Goal: Task Accomplishment & Management: Use online tool/utility

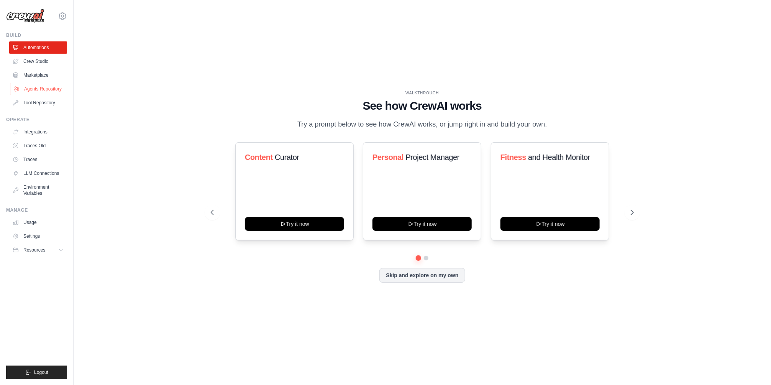
click at [27, 88] on link "Agents Repository" at bounding box center [39, 89] width 58 height 12
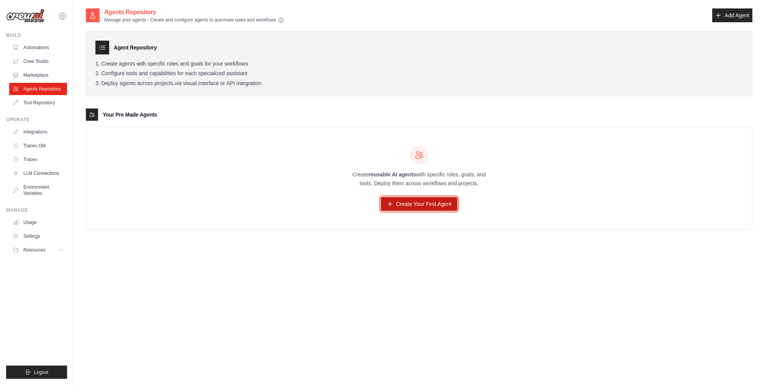
click at [416, 202] on link "Create Your First Agent" at bounding box center [419, 204] width 77 height 14
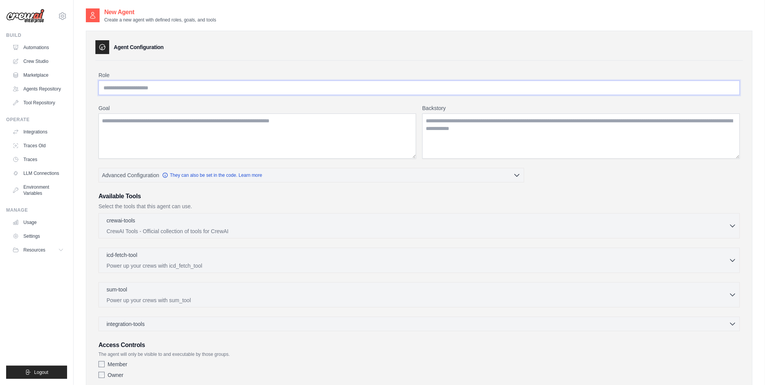
click at [182, 90] on input "Role" at bounding box center [419, 87] width 642 height 15
click at [175, 123] on textarea "Goal" at bounding box center [257, 135] width 318 height 45
click at [446, 134] on textarea "Backstory" at bounding box center [581, 135] width 318 height 45
click at [372, 182] on div "Role Goal Backstory Advanced Configuration They can also be set in the code. Le…" at bounding box center [419, 226] width 642 height 310
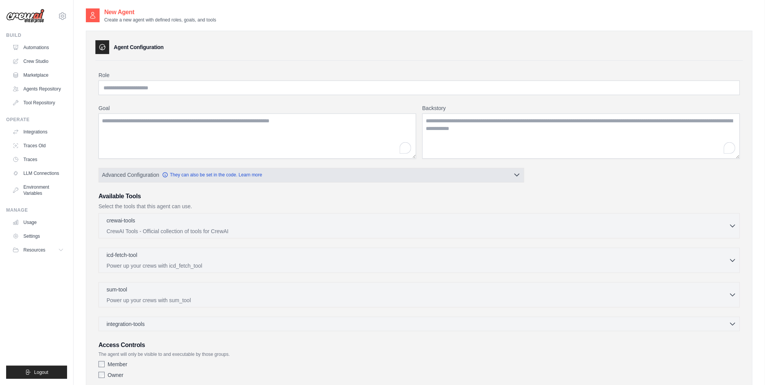
click at [500, 172] on button "Advanced Configuration They can also be set in the code. Learn more" at bounding box center [311, 175] width 425 height 14
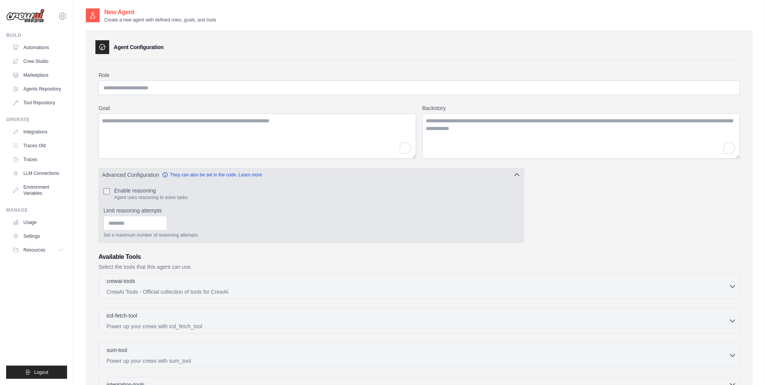
click at [500, 172] on button "Advanced Configuration They can also be set in the code. Learn more" at bounding box center [311, 175] width 425 height 14
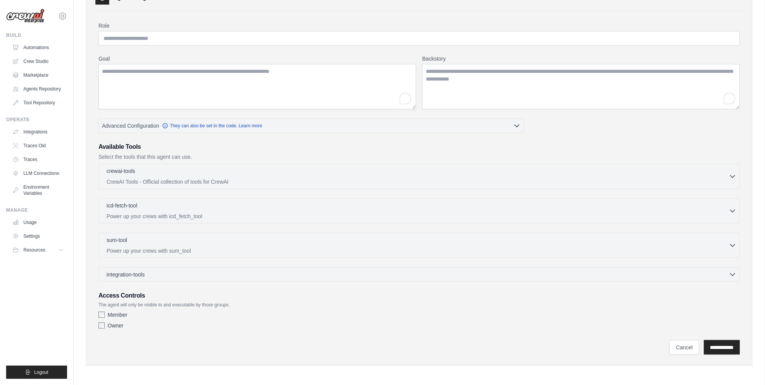
scroll to position [50, 0]
click at [145, 271] on span "integration-tools" at bounding box center [126, 273] width 38 height 8
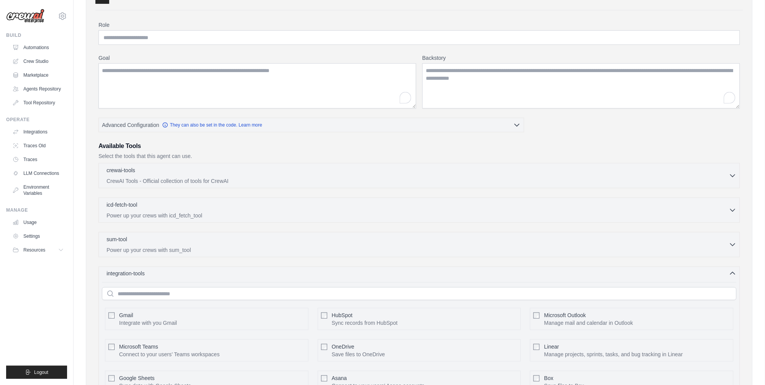
click at [145, 271] on span "integration-tools" at bounding box center [126, 273] width 38 height 8
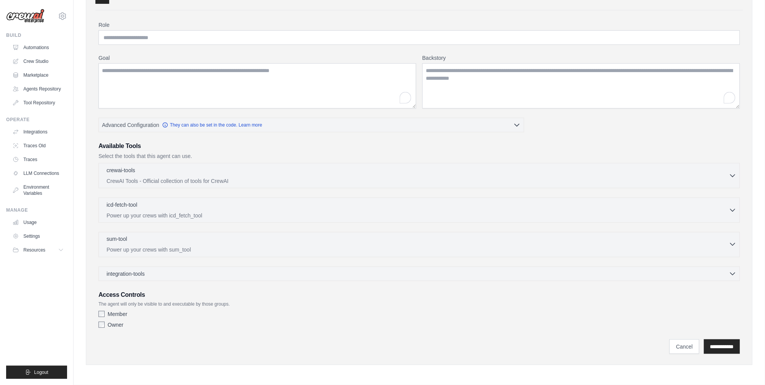
click at [159, 247] on p "Power up your crews with sum_tool" at bounding box center [418, 250] width 622 height 8
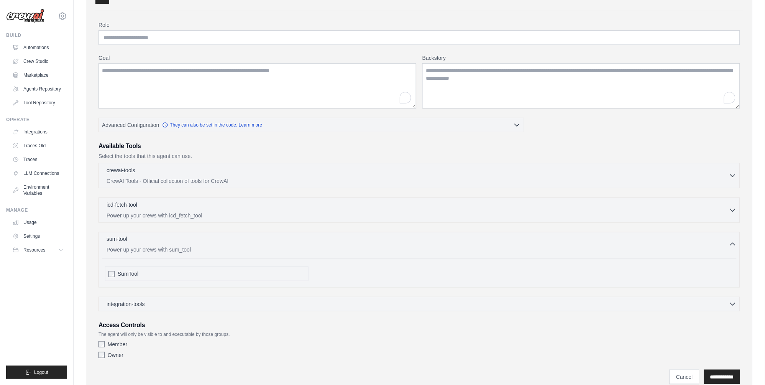
click at [159, 247] on p "Power up your crews with sum_tool" at bounding box center [418, 250] width 622 height 8
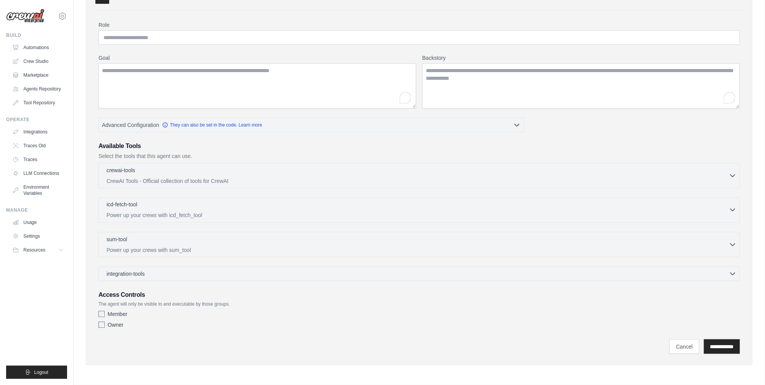
click at [174, 211] on p "Power up your crews with icd_fetch_tool" at bounding box center [418, 215] width 622 height 8
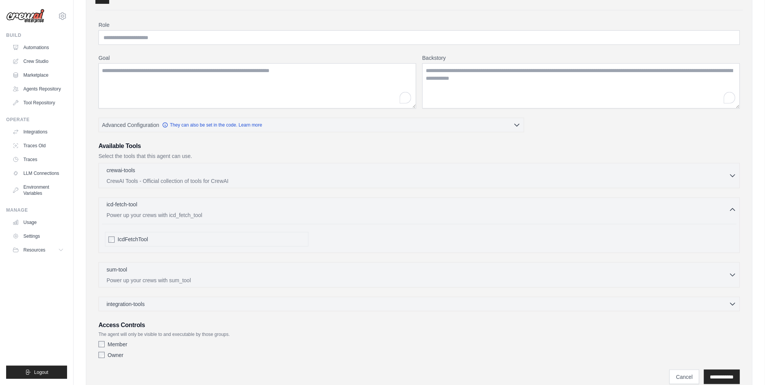
click at [178, 207] on div "icd-fetch-tool 0 selected" at bounding box center [418, 204] width 622 height 9
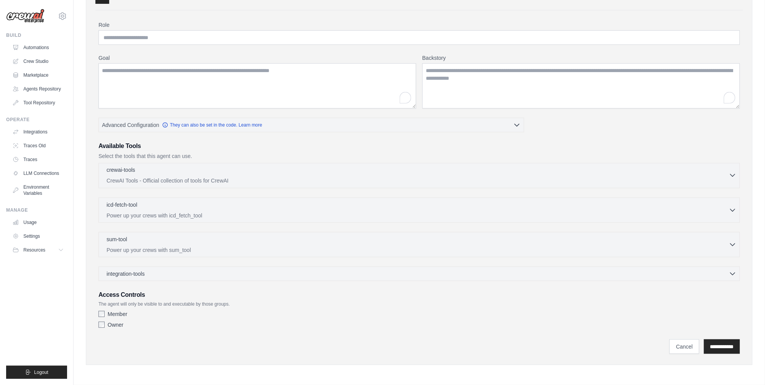
click at [195, 173] on div "crewai-tools 0 selected" at bounding box center [418, 170] width 622 height 9
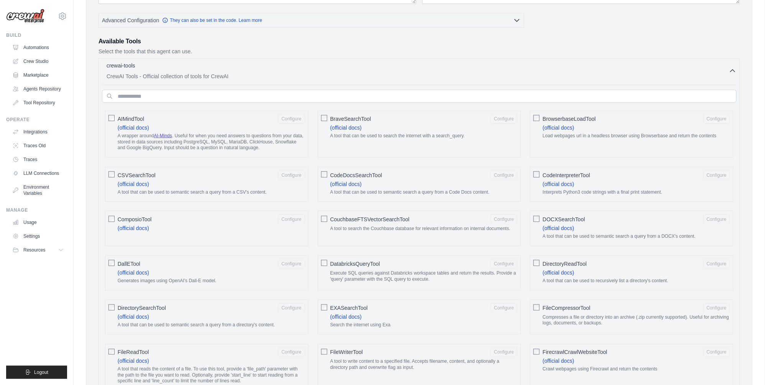
scroll to position [171, 0]
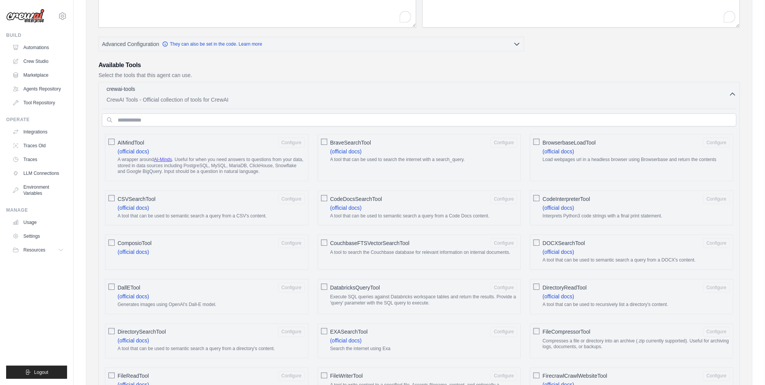
click at [153, 94] on div "crewai-tools 0 selected" at bounding box center [418, 89] width 622 height 9
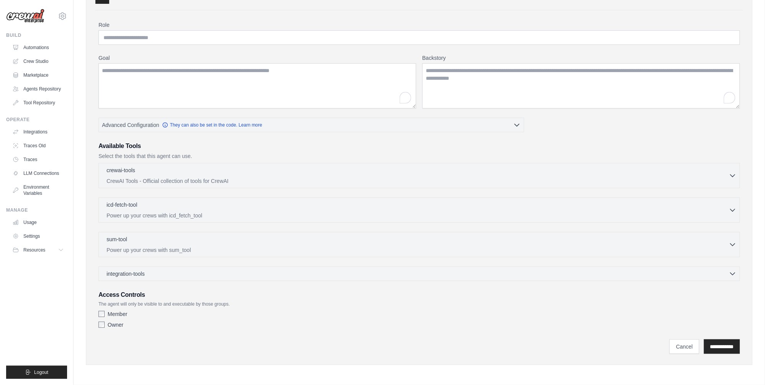
click at [128, 267] on div "integration-tools 0 selected Gmail HubSpot Microsoft Teams" at bounding box center [419, 273] width 642 height 15
click at [128, 271] on span "integration-tools" at bounding box center [126, 273] width 38 height 8
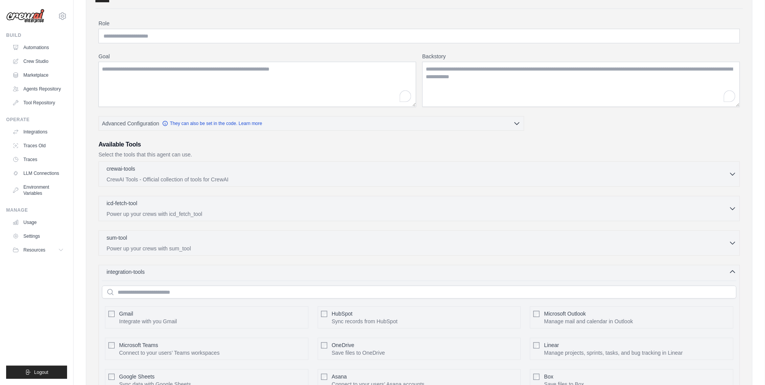
scroll to position [252, 0]
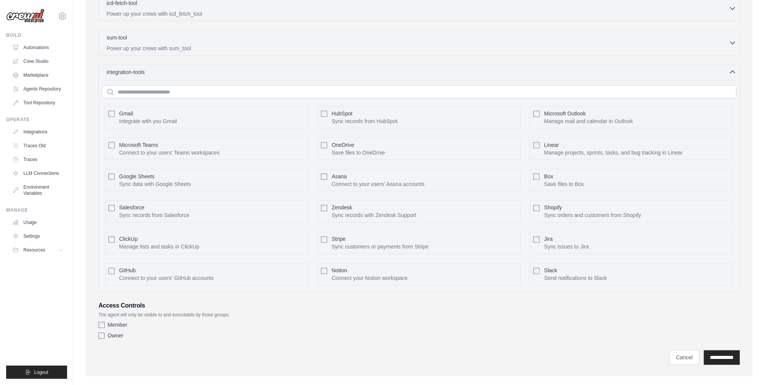
click at [182, 78] on div "integration-tools 0 selected Gmail HubSpot Microsoft Teams" at bounding box center [419, 178] width 642 height 227
click at [184, 74] on div "integration-tools 0 selected" at bounding box center [422, 72] width 630 height 8
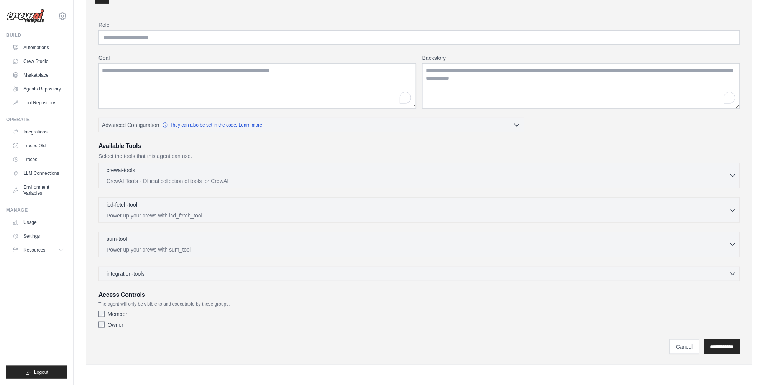
click at [153, 243] on div "sum-tool 0 selected" at bounding box center [418, 239] width 622 height 9
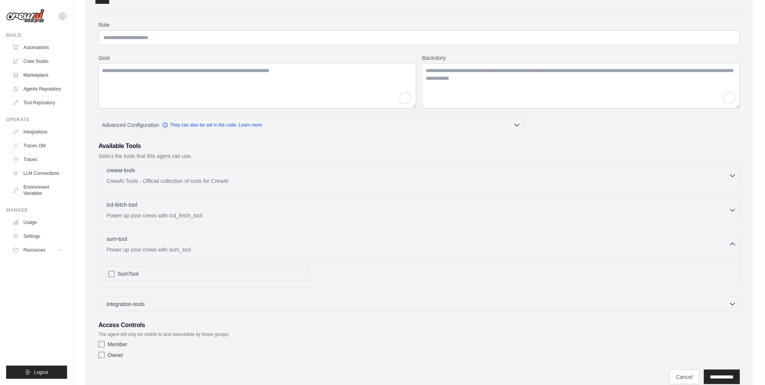
click at [153, 243] on div "sum-tool 0 selected" at bounding box center [418, 239] width 622 height 9
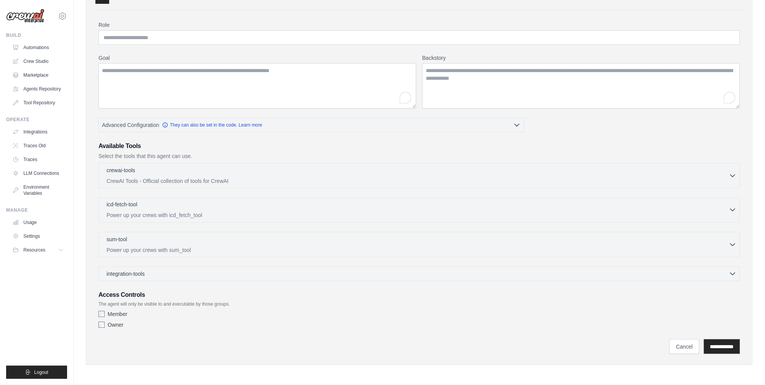
click at [165, 213] on p "Power up your crews with icd_fetch_tool" at bounding box center [418, 215] width 622 height 8
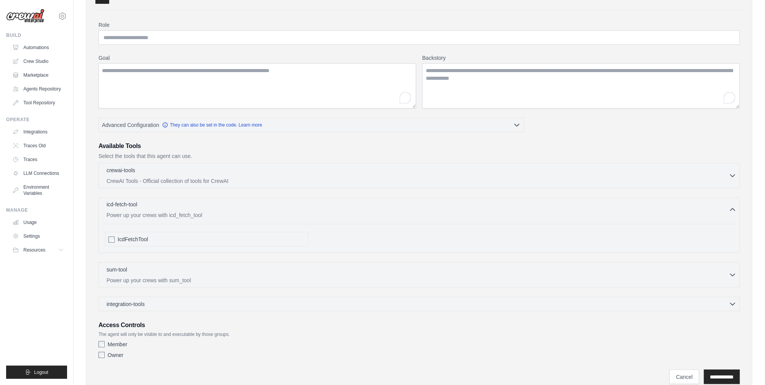
click at [165, 213] on p "Power up your crews with icd_fetch_tool" at bounding box center [418, 215] width 622 height 8
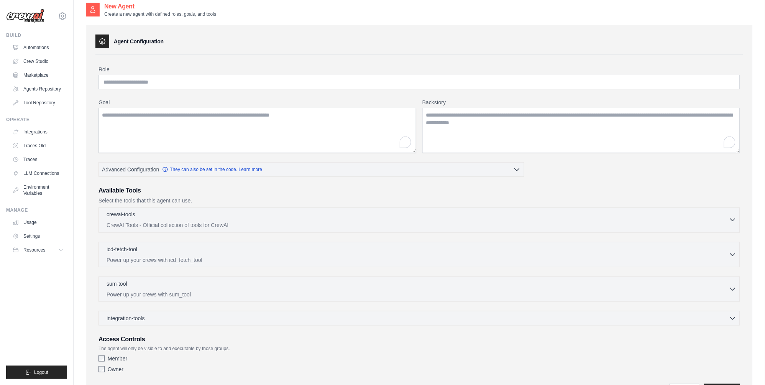
scroll to position [0, 0]
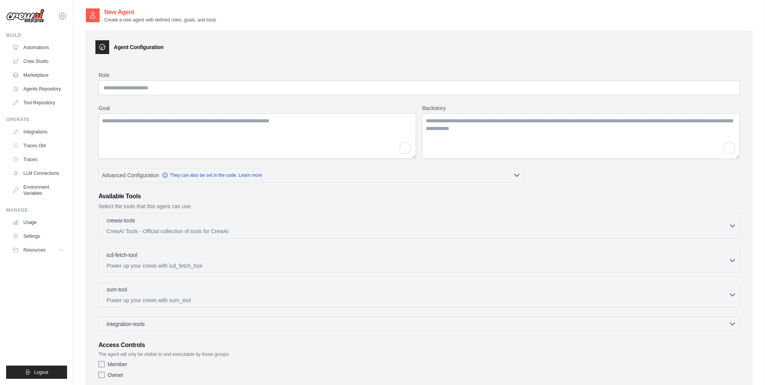
click at [124, 47] on h3 "Agent Configuration" at bounding box center [139, 47] width 50 height 8
click at [56, 85] on link "Agents Repository" at bounding box center [39, 89] width 58 height 12
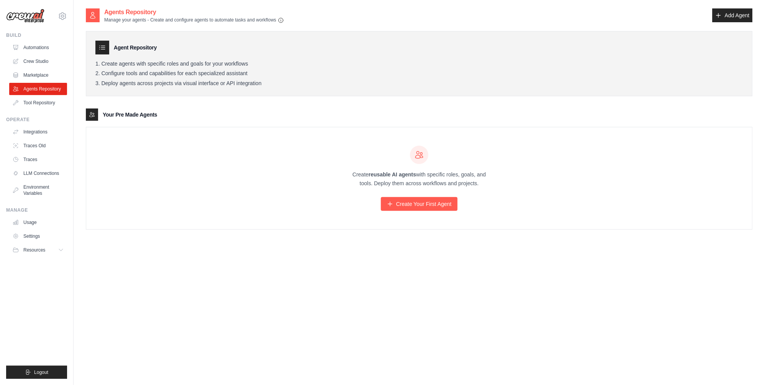
click at [50, 100] on link "Tool Repository" at bounding box center [38, 103] width 58 height 12
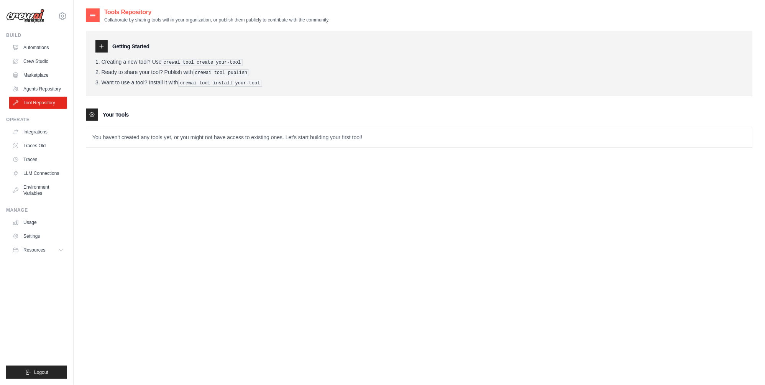
click at [92, 16] on icon at bounding box center [92, 15] width 5 height 3
click at [104, 45] on icon at bounding box center [101, 46] width 6 height 6
click at [188, 61] on pre "crewai tool create your-tool" at bounding box center [202, 62] width 81 height 7
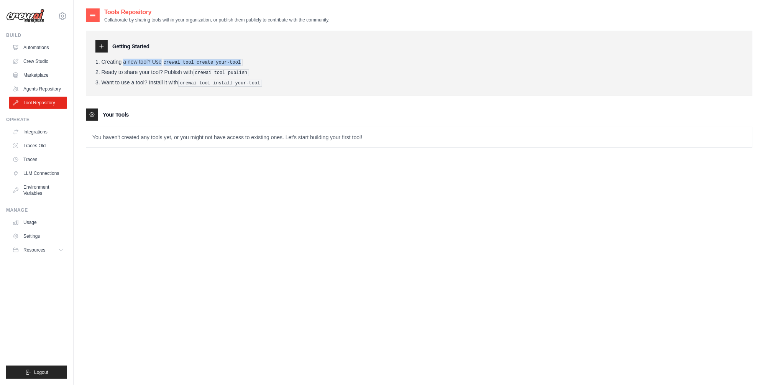
click at [188, 61] on pre "crewai tool create your-tool" at bounding box center [202, 62] width 81 height 7
click at [108, 48] on div "Getting Started" at bounding box center [419, 46] width 648 height 12
click at [55, 85] on link "Agents Repository" at bounding box center [39, 89] width 58 height 12
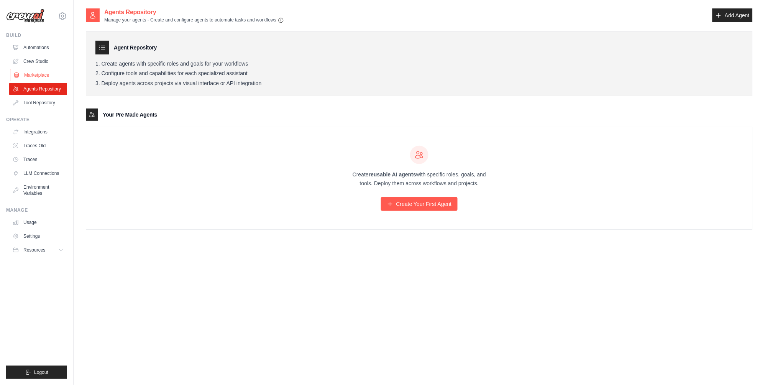
click at [54, 77] on link "Marketplace" at bounding box center [39, 75] width 58 height 12
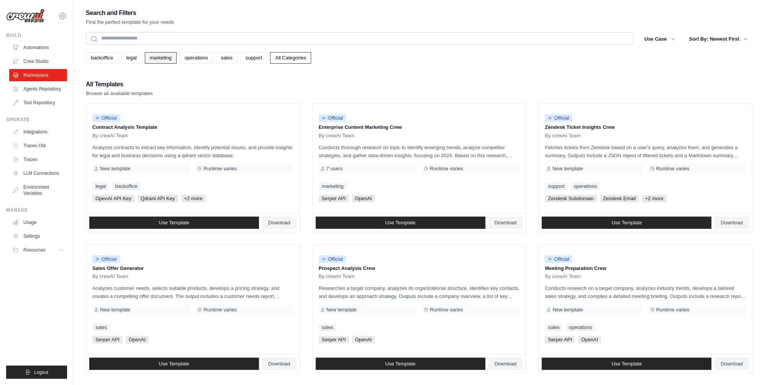
click at [167, 62] on link "marketing" at bounding box center [161, 57] width 32 height 11
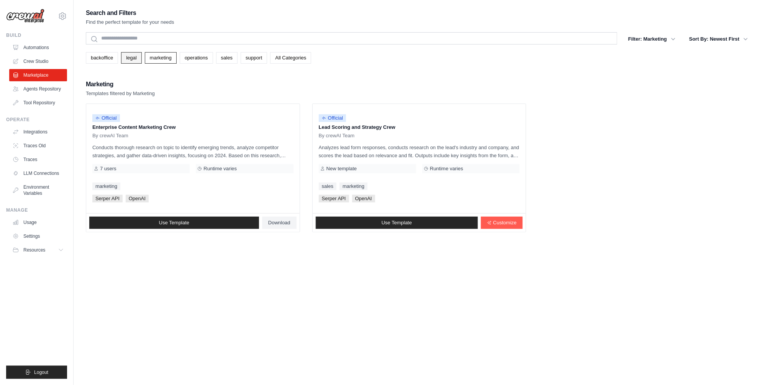
click at [137, 58] on link "legal" at bounding box center [131, 57] width 20 height 11
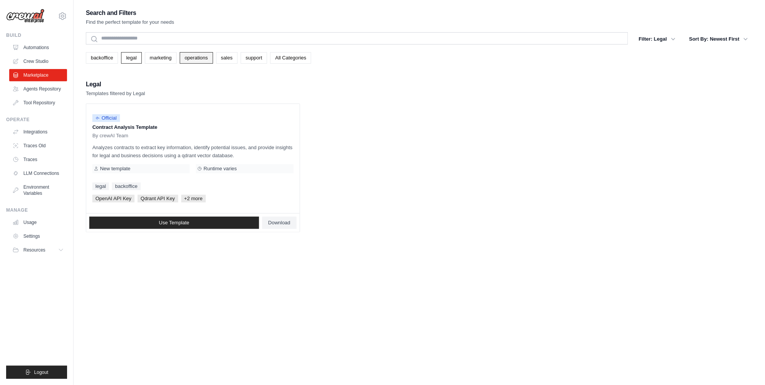
click at [200, 61] on link "operations" at bounding box center [196, 57] width 33 height 11
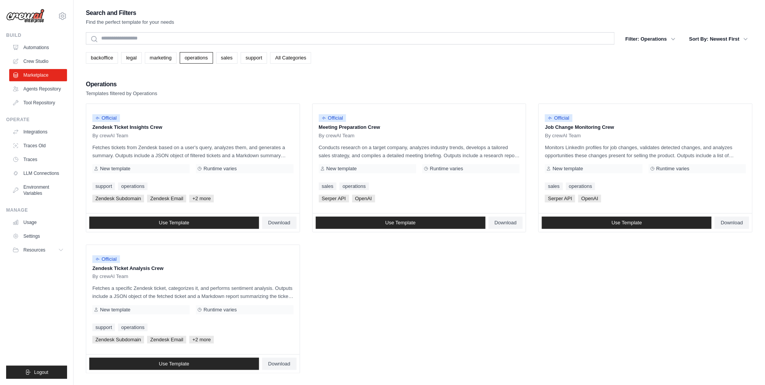
click at [259, 61] on link "support" at bounding box center [254, 57] width 26 height 11
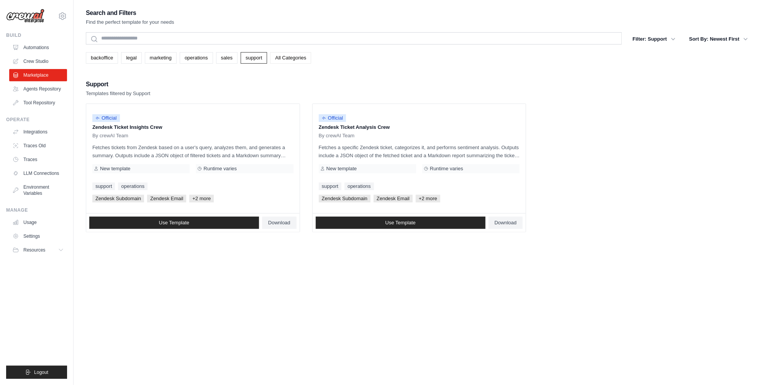
click at [291, 60] on link "All Categories" at bounding box center [290, 57] width 41 height 11
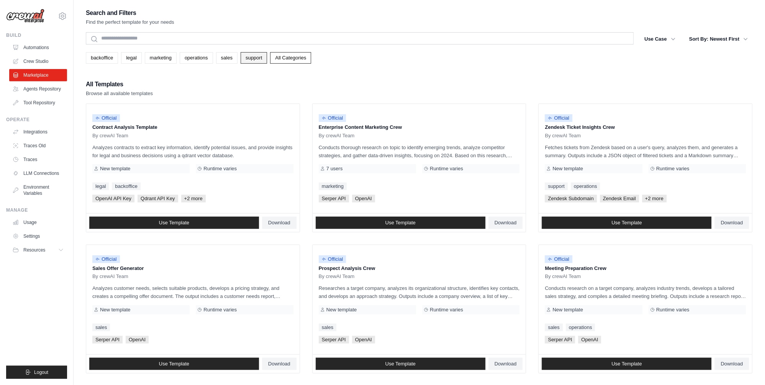
click at [267, 60] on link "support" at bounding box center [254, 57] width 26 height 11
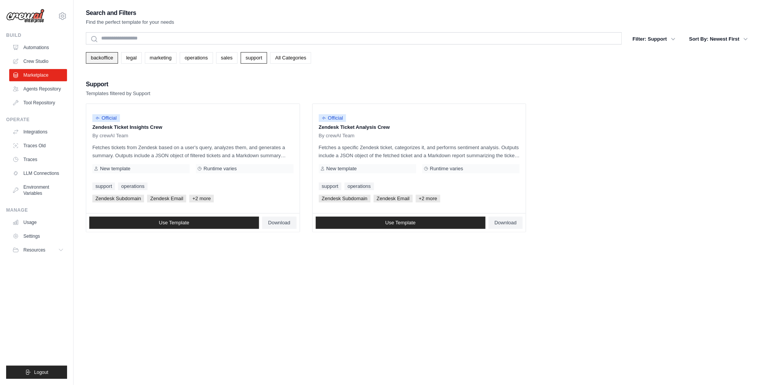
click at [105, 54] on link "backoffice" at bounding box center [102, 57] width 32 height 11
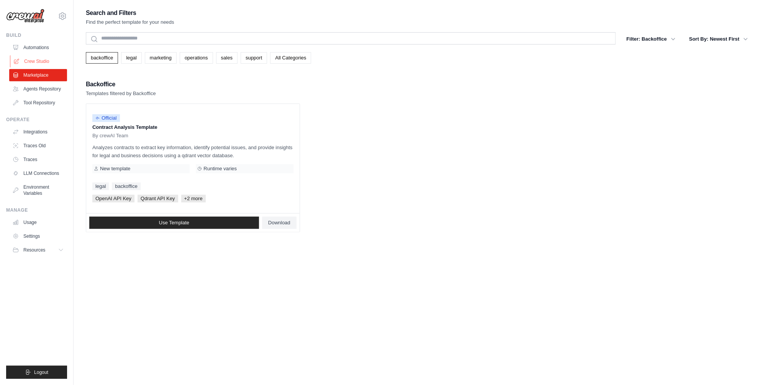
click at [35, 61] on link "Crew Studio" at bounding box center [39, 61] width 58 height 12
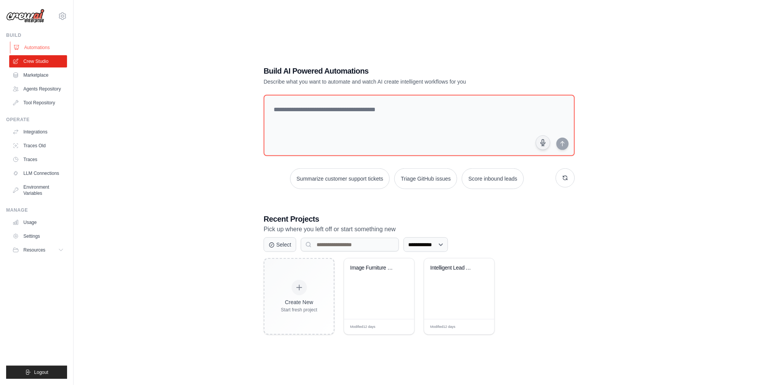
click at [46, 43] on link "Automations" at bounding box center [39, 47] width 58 height 12
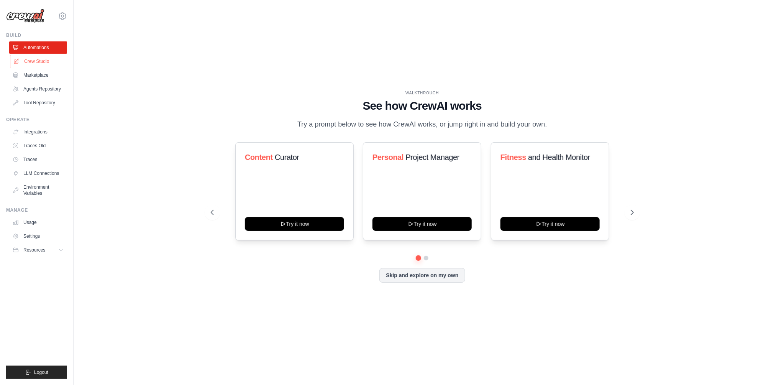
click at [38, 62] on link "Crew Studio" at bounding box center [39, 61] width 58 height 12
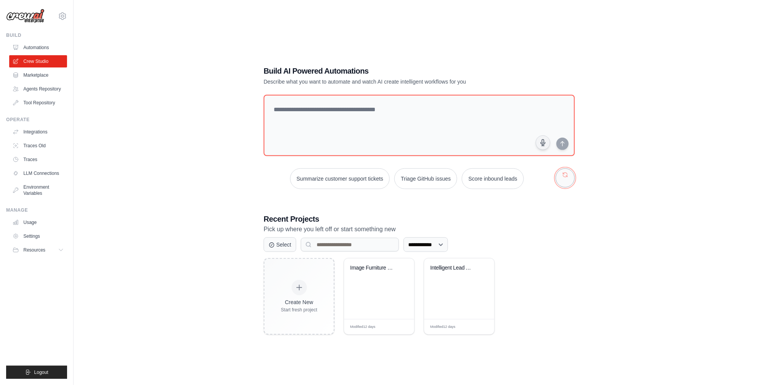
click at [560, 182] on button "button" at bounding box center [565, 177] width 19 height 19
click at [381, 290] on div "Image Furniture & Electronics Analy..." at bounding box center [379, 288] width 70 height 61
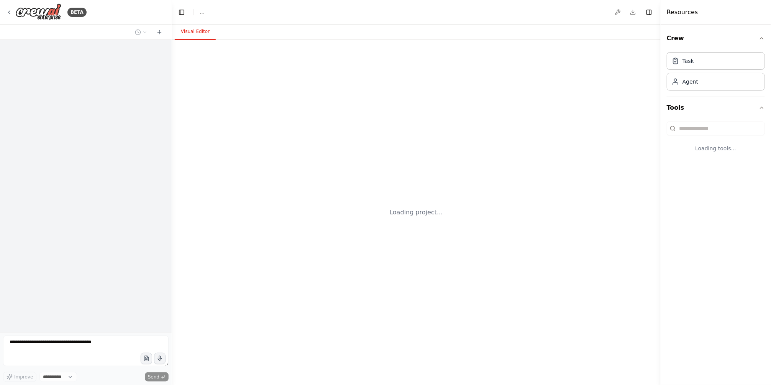
select select "****"
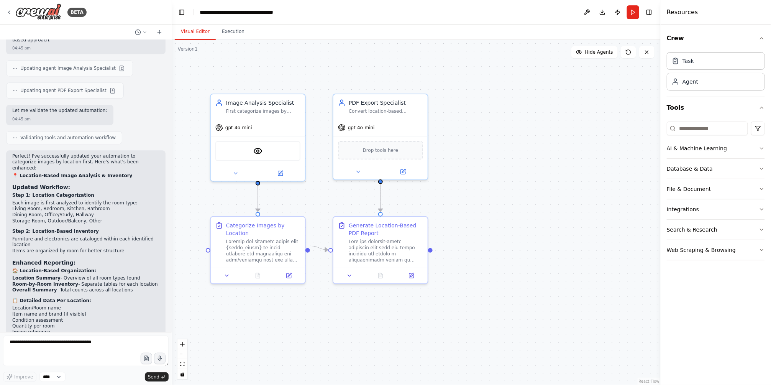
scroll to position [3286, 0]
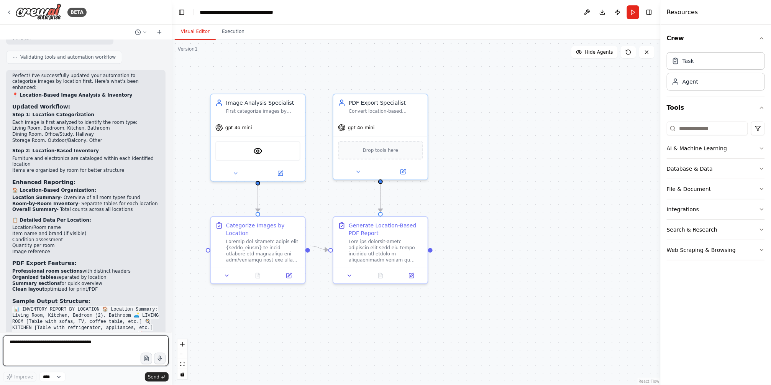
click at [54, 349] on textarea at bounding box center [86, 350] width 166 height 31
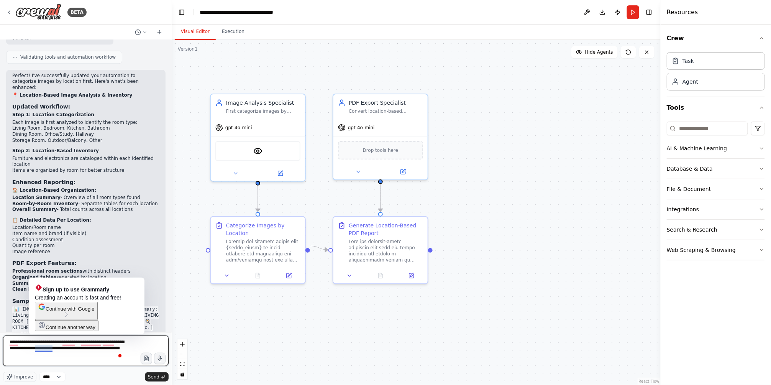
click at [25, 354] on textarea "**********" at bounding box center [86, 350] width 166 height 31
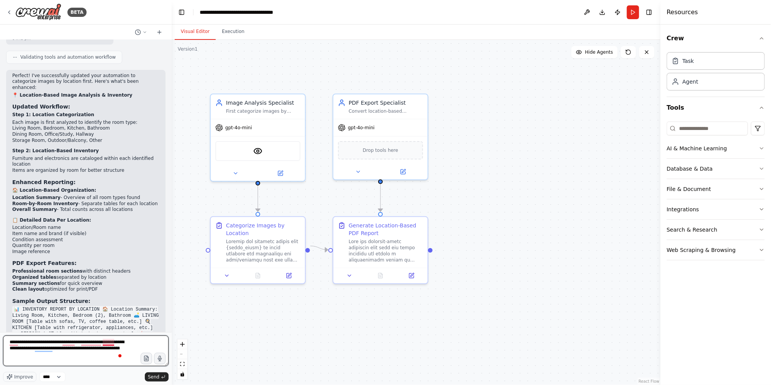
click at [113, 343] on textarea "**********" at bounding box center [86, 350] width 166 height 31
paste textarea "****"
click at [112, 344] on textarea "**********" at bounding box center [86, 350] width 166 height 31
click at [39, 349] on textarea "**********" at bounding box center [86, 350] width 166 height 31
click at [78, 355] on textarea "**********" at bounding box center [86, 350] width 166 height 31
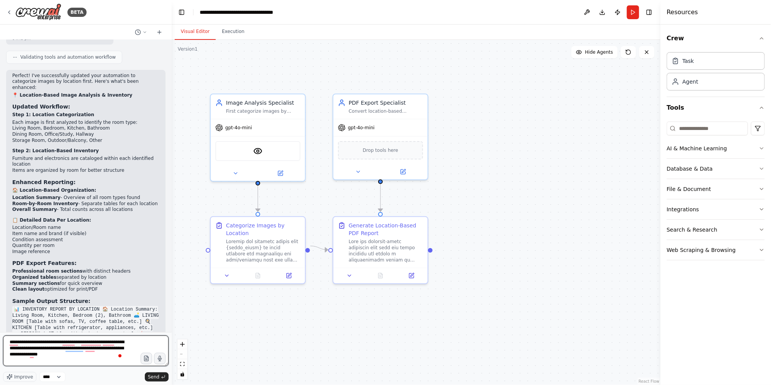
click at [85, 350] on textarea "**********" at bounding box center [86, 350] width 166 height 31
click at [102, 352] on textarea "**********" at bounding box center [86, 350] width 166 height 31
type textarea "**********"
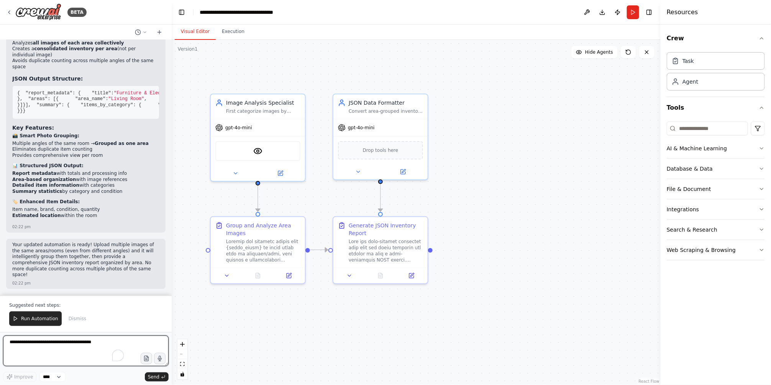
scroll to position [4084, 0]
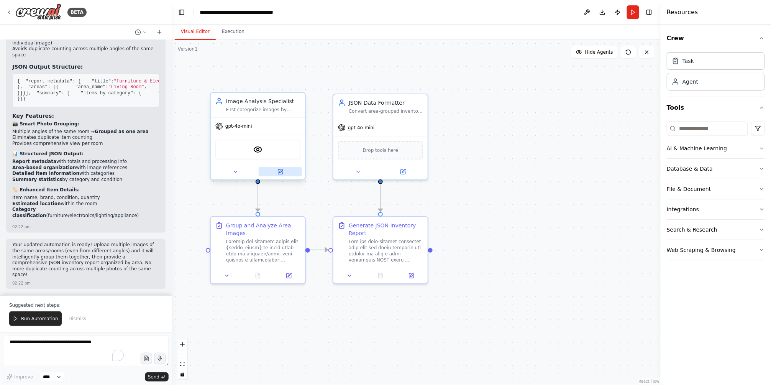
click at [287, 174] on button at bounding box center [280, 171] width 43 height 9
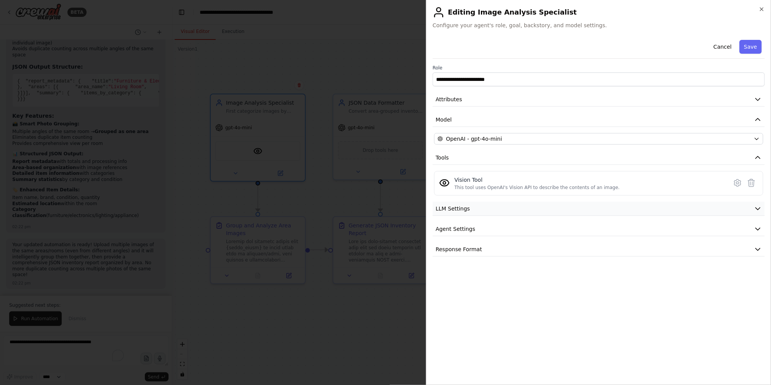
click at [471, 209] on button "LLM Settings" at bounding box center [599, 209] width 332 height 14
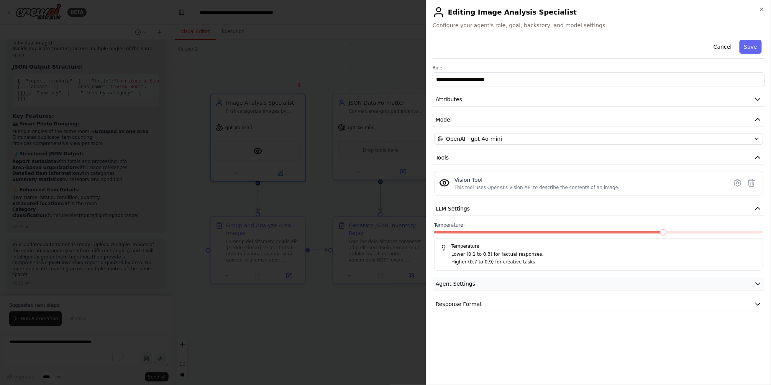
click at [477, 289] on button "Agent Settings" at bounding box center [599, 284] width 332 height 14
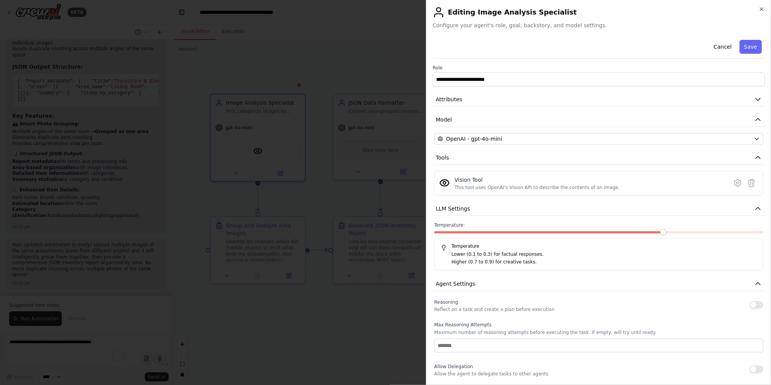
scroll to position [144, 0]
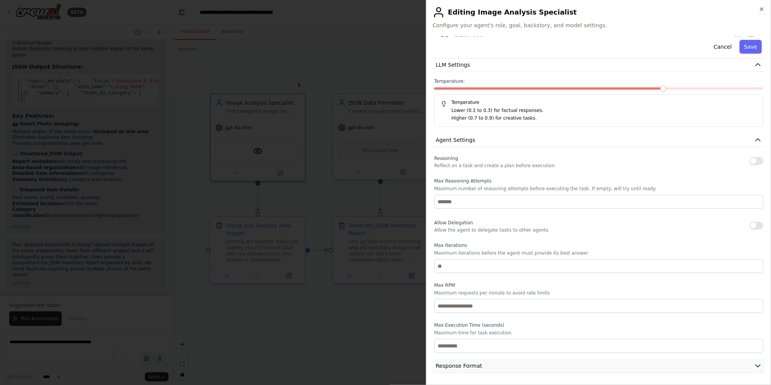
click at [459, 371] on button "Response Format" at bounding box center [599, 366] width 332 height 14
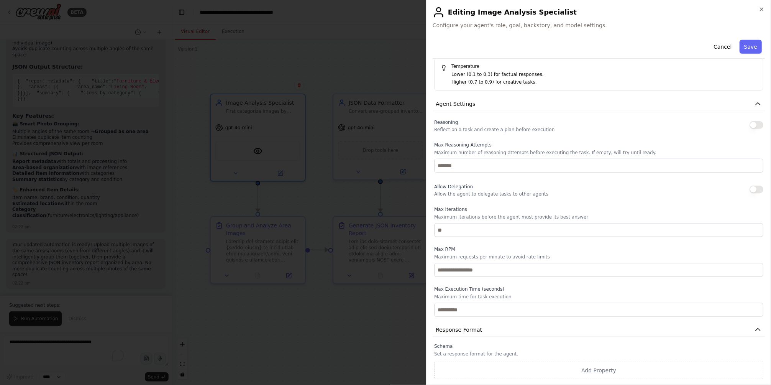
click at [379, 310] on div at bounding box center [385, 192] width 771 height 385
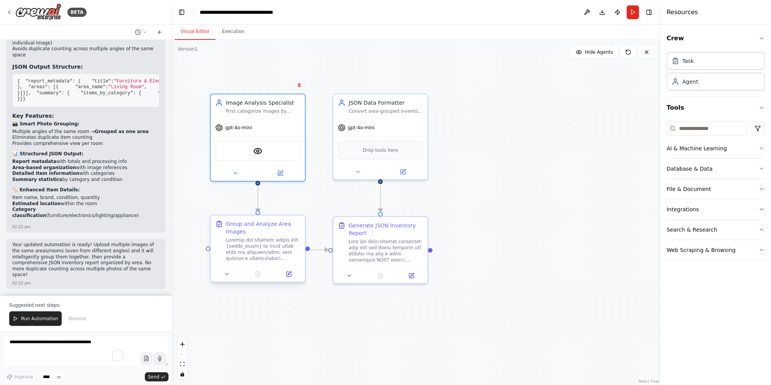
click at [235, 245] on div at bounding box center [263, 249] width 74 height 25
click at [292, 275] on button at bounding box center [289, 273] width 26 height 9
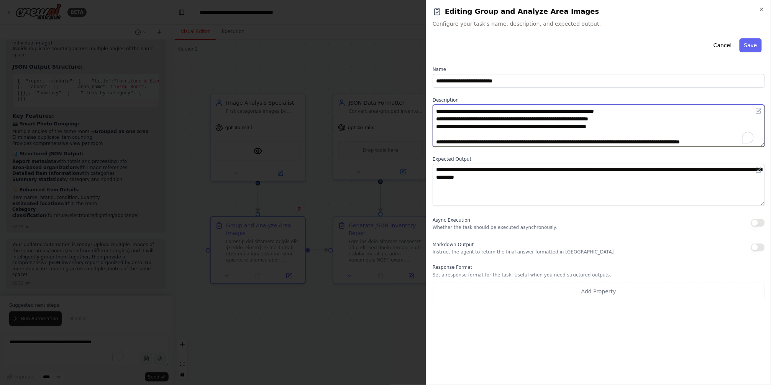
scroll to position [123, 0]
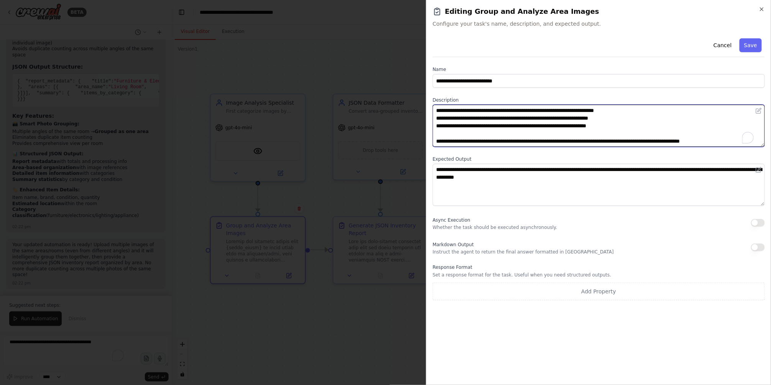
drag, startPoint x: 478, startPoint y: 116, endPoint x: 515, endPoint y: 130, distance: 39.6
click at [484, 154] on div "**********" at bounding box center [599, 167] width 332 height 265
click at [520, 128] on textarea "To enrich screen reader interactions, please activate Accessibility in Grammarl…" at bounding box center [599, 126] width 332 height 42
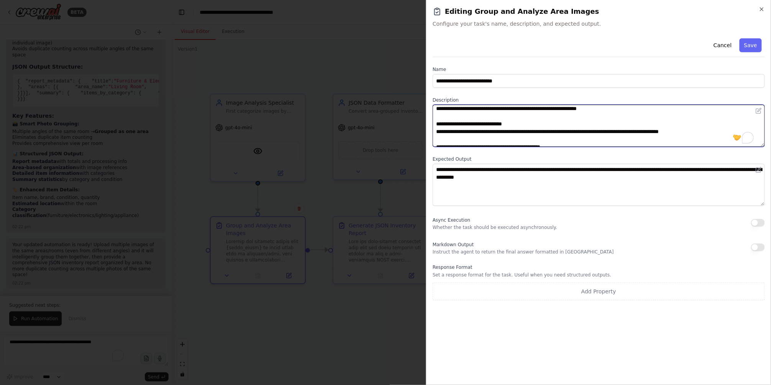
scroll to position [80, 0]
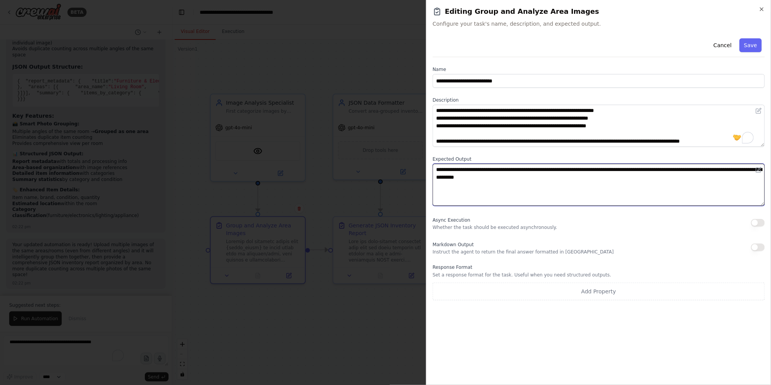
click at [625, 182] on textarea "**********" at bounding box center [599, 185] width 332 height 42
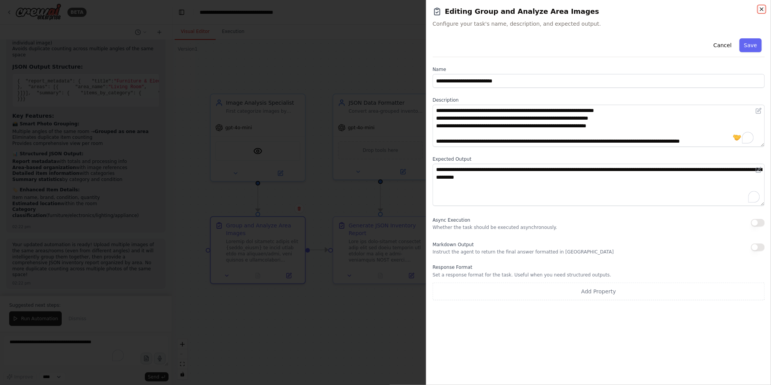
click at [763, 11] on icon "button" at bounding box center [762, 9] width 6 height 6
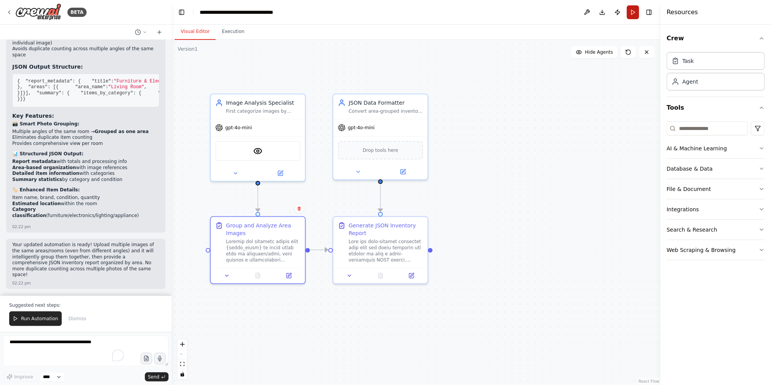
click at [633, 14] on button "Run" at bounding box center [633, 12] width 12 height 14
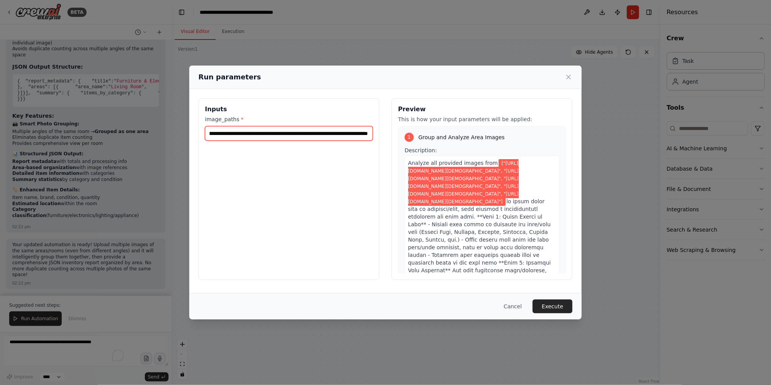
drag, startPoint x: 312, startPoint y: 137, endPoint x: 558, endPoint y: 164, distance: 247.2
click at [558, 158] on div "**********" at bounding box center [386, 189] width 374 height 182
click at [554, 306] on button "Execute" at bounding box center [553, 306] width 40 height 14
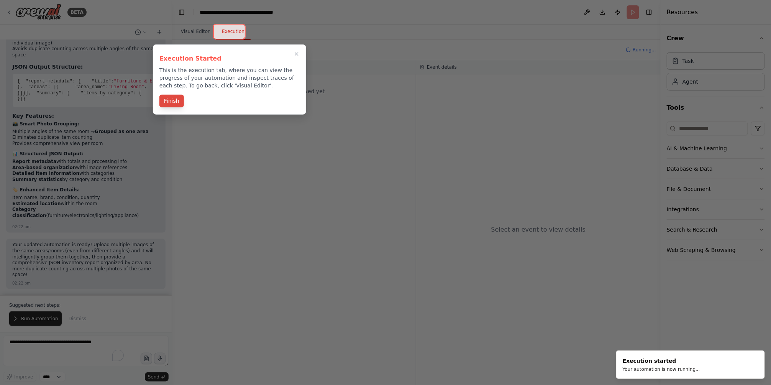
click at [177, 105] on button "Finish" at bounding box center [171, 101] width 25 height 13
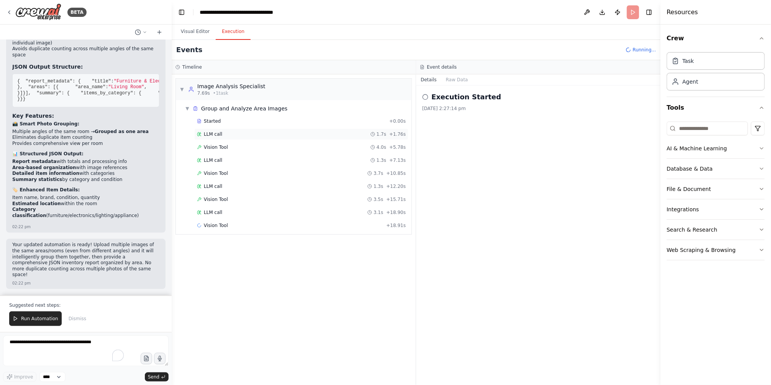
click at [247, 133] on div "LLM call 1.7s + 1.76s" at bounding box center [301, 134] width 209 height 6
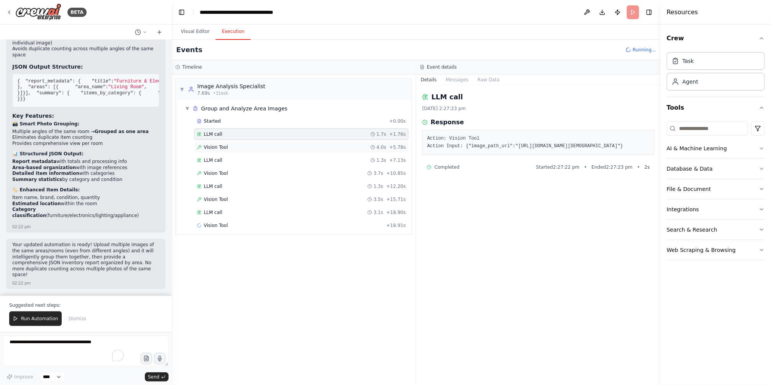
click at [312, 148] on div "Vision Tool 4.0s + 5.78s" at bounding box center [301, 147] width 209 height 6
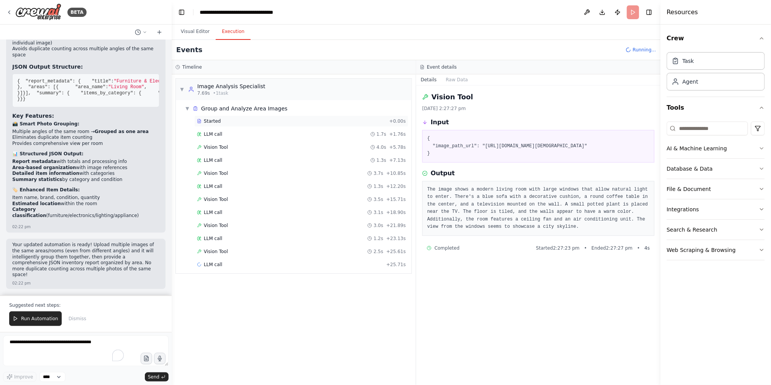
click at [223, 121] on div "Started" at bounding box center [291, 121] width 189 height 6
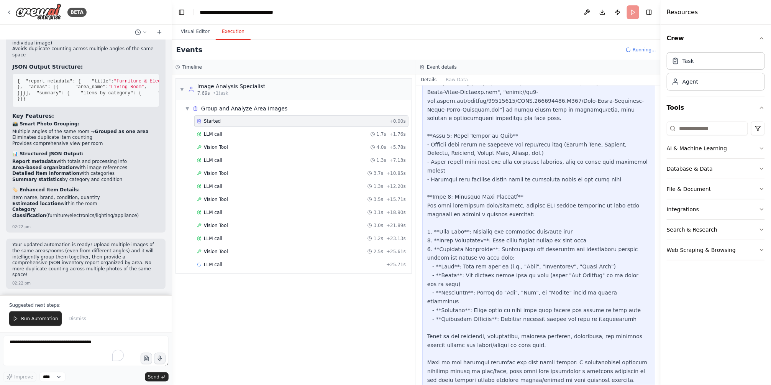
scroll to position [353, 0]
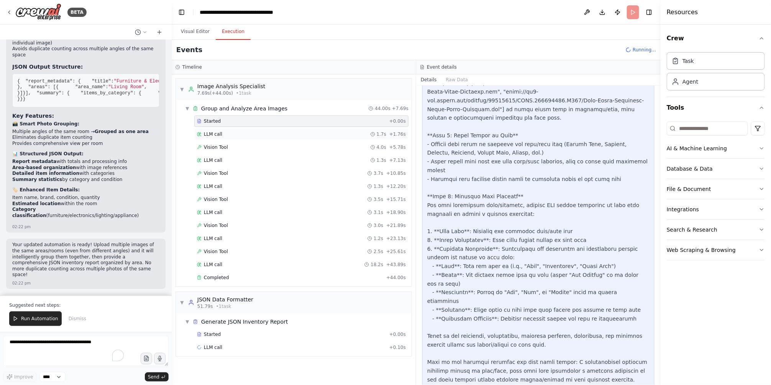
click at [256, 135] on div "LLM call 1.7s + 1.76s" at bounding box center [301, 134] width 209 height 6
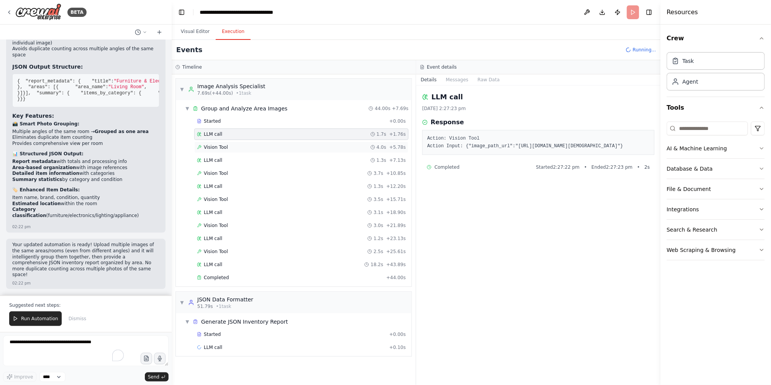
click at [287, 142] on div "Vision Tool 4.0s + 5.78s" at bounding box center [301, 146] width 214 height 11
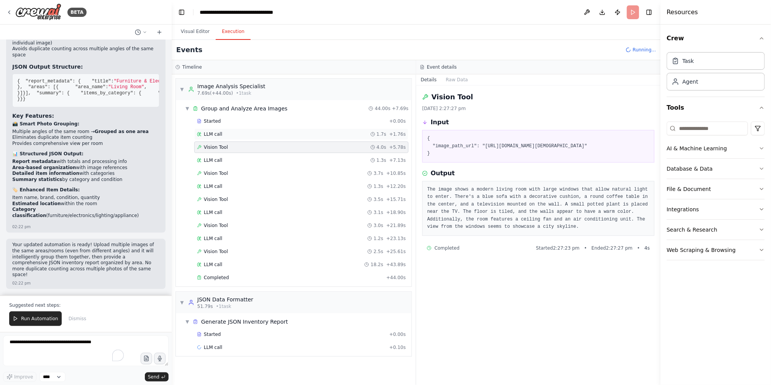
click at [274, 138] on div "LLM call 1.7s + 1.76s" at bounding box center [301, 133] width 214 height 11
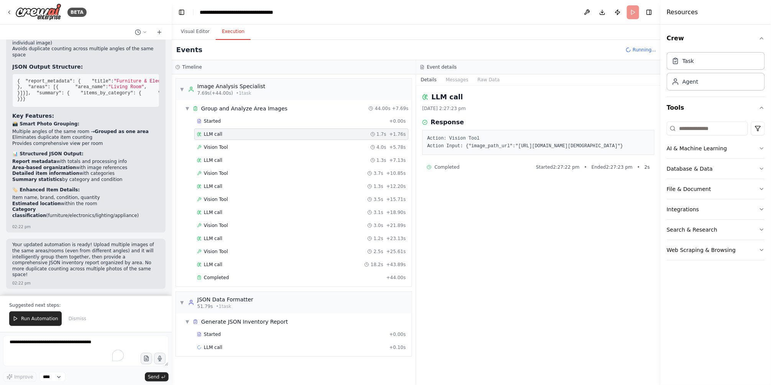
click at [282, 128] on div "Started + 0.00s LLM call 1.7s + 1.76s Vision Tool 4.0s + 5.78s LLM call 1.3s + …" at bounding box center [297, 199] width 230 height 169
click at [279, 125] on div "Started + 0.00s" at bounding box center [301, 120] width 214 height 11
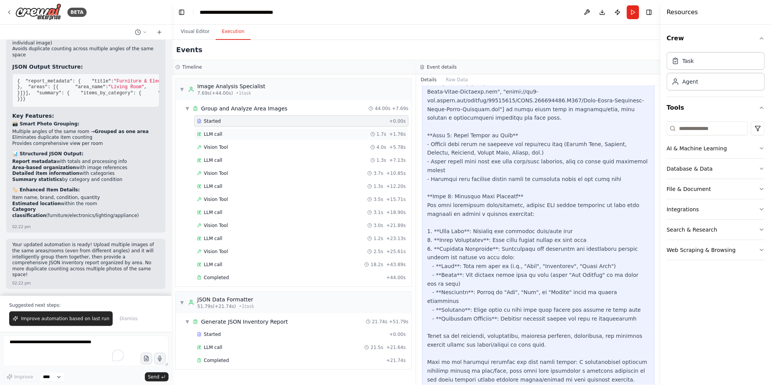
click at [281, 136] on div "LLM call 1.7s + 1.76s" at bounding box center [301, 134] width 209 height 6
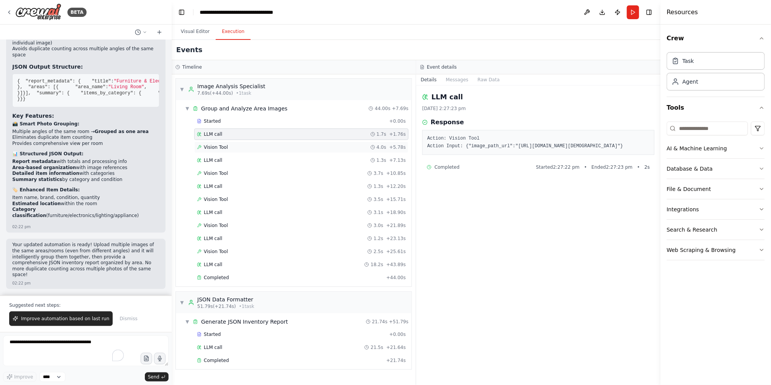
click at [281, 148] on div "Vision Tool 4.0s + 5.78s" at bounding box center [301, 147] width 209 height 6
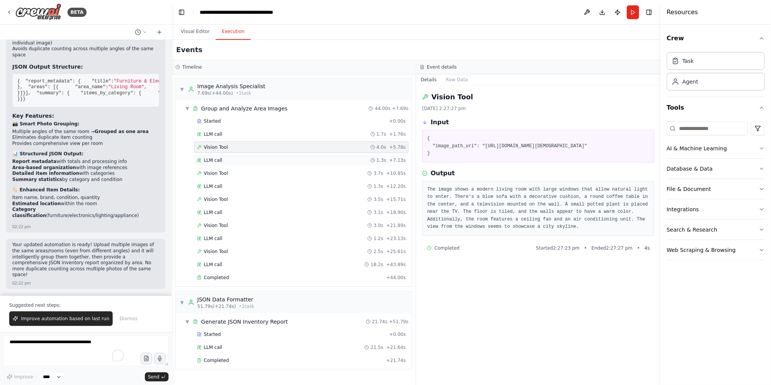
click at [279, 159] on div "LLM call 1.3s + 7.13s" at bounding box center [301, 160] width 209 height 6
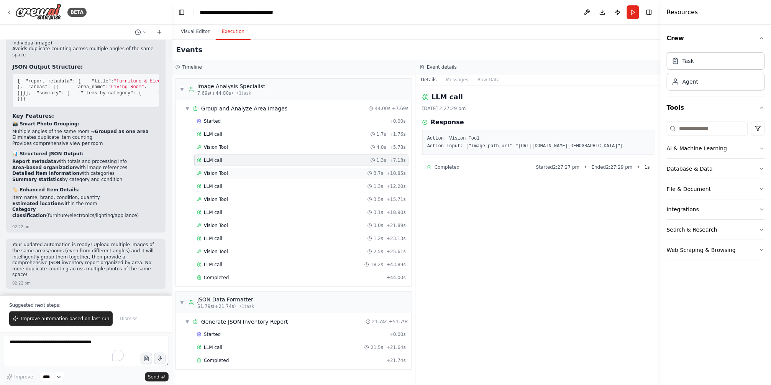
click at [282, 176] on div "Vision Tool 3.7s + 10.85s" at bounding box center [301, 173] width 209 height 6
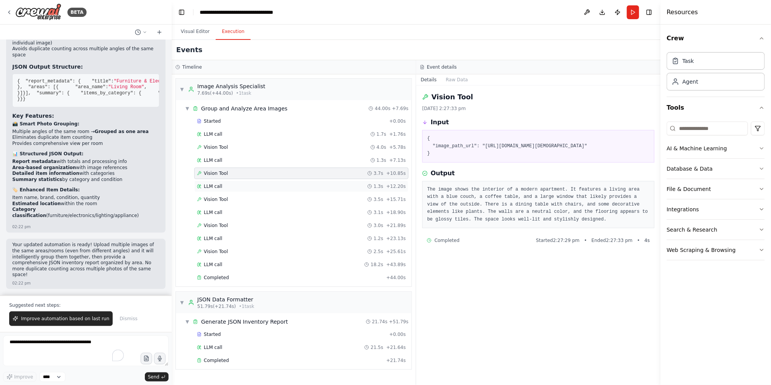
click at [279, 183] on div "LLM call 1.3s + 12.20s" at bounding box center [301, 186] width 209 height 6
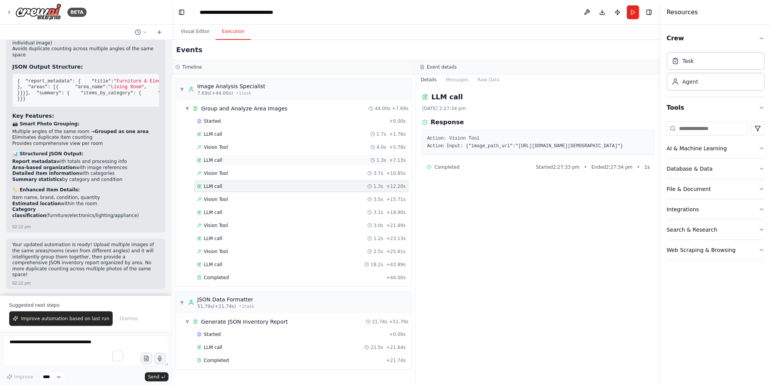
click at [270, 163] on div "LLM call 1.3s + 7.13s" at bounding box center [301, 160] width 209 height 6
click at [277, 135] on div "LLM call 1.7s + 1.76s" at bounding box center [301, 134] width 209 height 6
click at [273, 161] on div "LLM call 1.3s + 7.13s" at bounding box center [301, 160] width 209 height 6
click at [215, 274] on div "Completed + 44.00s" at bounding box center [301, 277] width 214 height 11
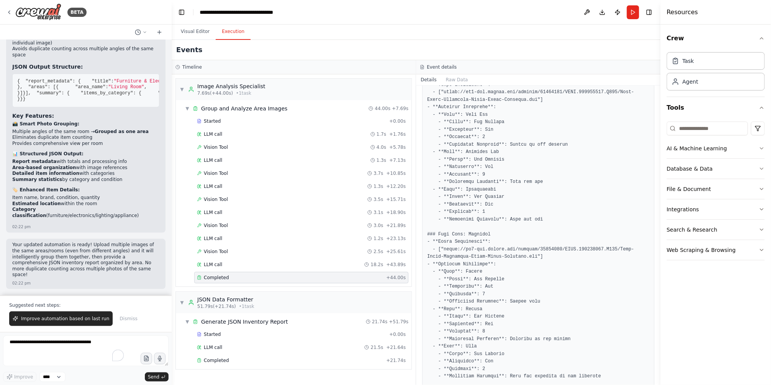
scroll to position [631, 0]
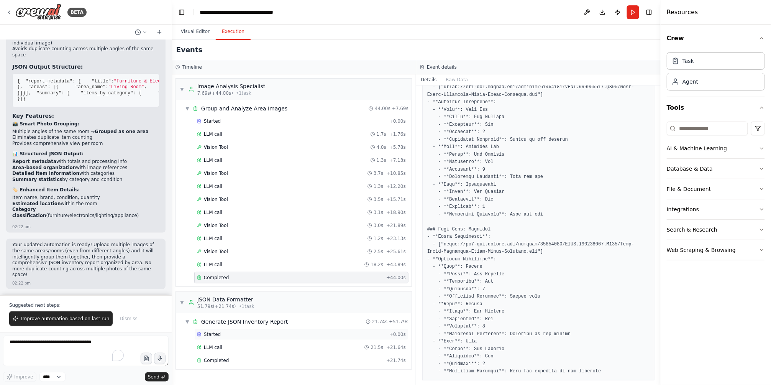
click at [227, 338] on div "Started + 0.00s" at bounding box center [301, 333] width 214 height 11
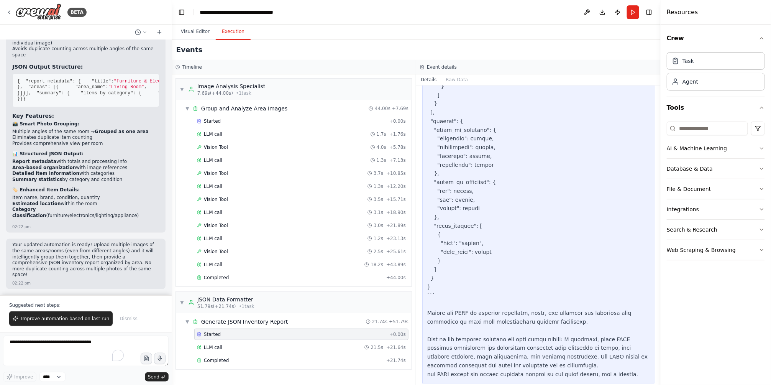
scroll to position [737, 0]
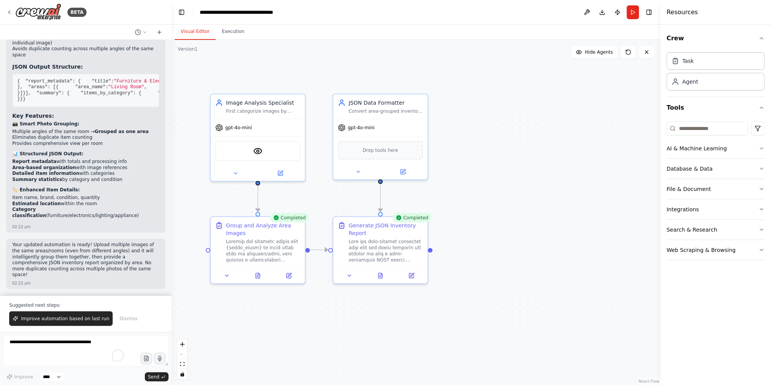
click at [195, 31] on button "Visual Editor" at bounding box center [195, 32] width 41 height 16
click at [377, 277] on button at bounding box center [380, 273] width 33 height 9
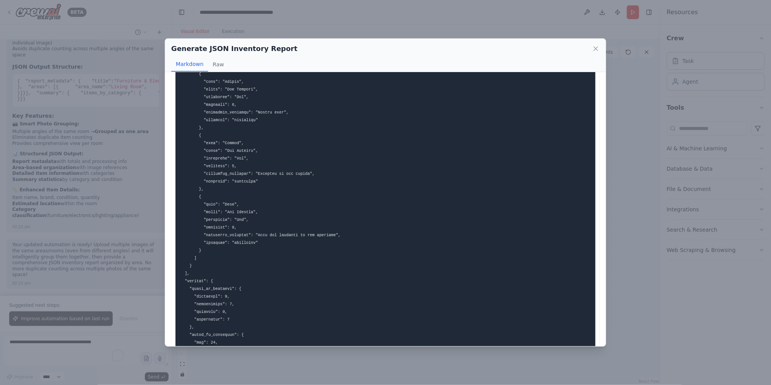
scroll to position [1048, 0]
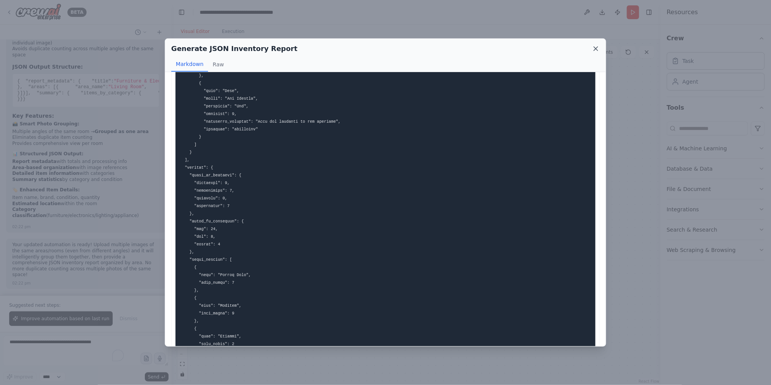
click at [599, 50] on icon at bounding box center [596, 49] width 8 height 8
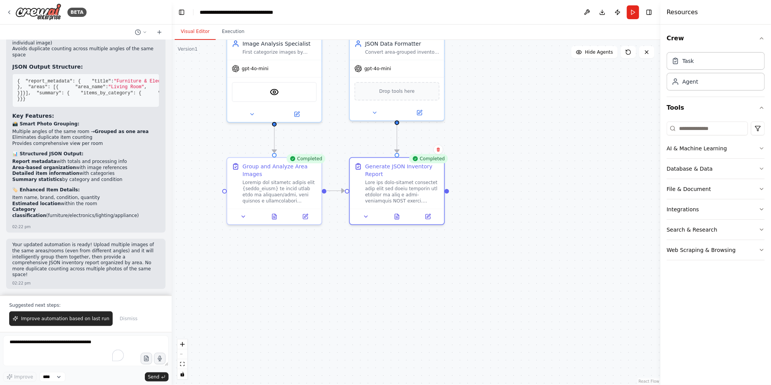
drag, startPoint x: 522, startPoint y: 212, endPoint x: 539, endPoint y: 153, distance: 61.5
click at [539, 153] on div ".deletable-edge-delete-btn { width: 20px; height: 20px; border: 0px solid #ffff…" at bounding box center [416, 212] width 489 height 345
click at [691, 166] on div "Database & Data" at bounding box center [690, 169] width 46 height 8
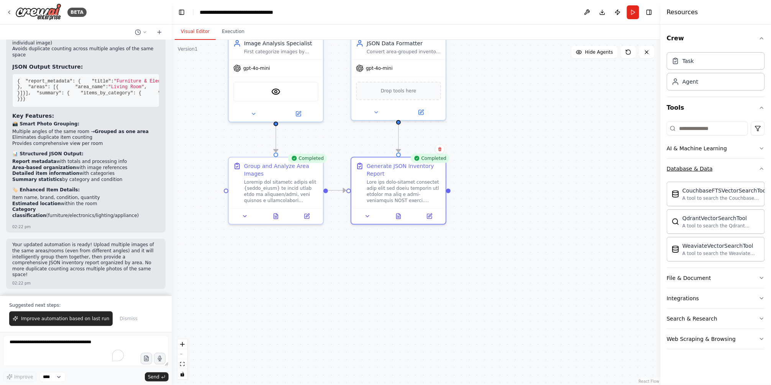
click at [691, 166] on div "Database & Data" at bounding box center [690, 169] width 46 height 8
click at [746, 151] on button "AI & Machine Learning" at bounding box center [716, 148] width 98 height 20
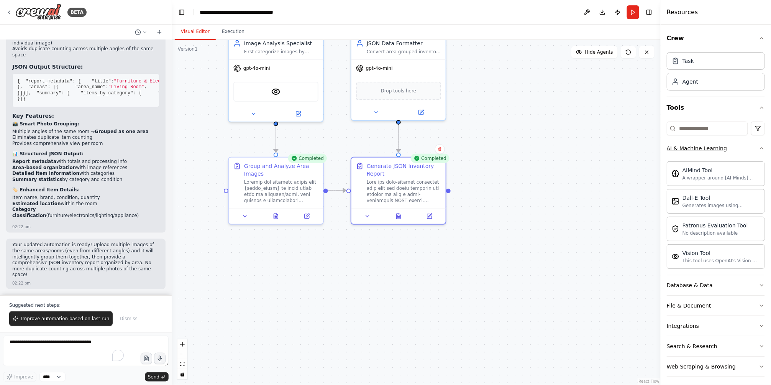
click at [746, 151] on button "AI & Machine Learning" at bounding box center [716, 148] width 98 height 20
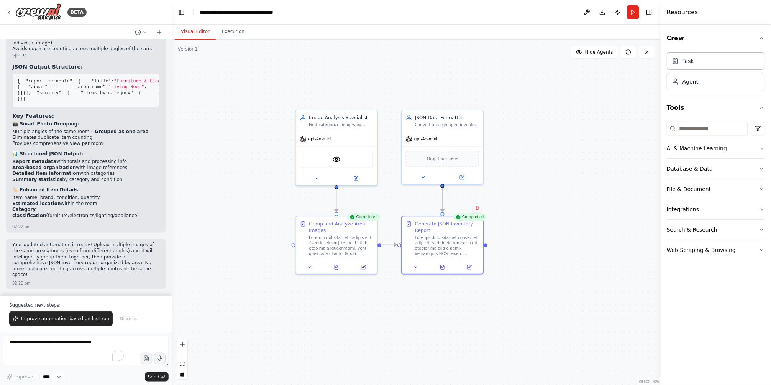
drag, startPoint x: 520, startPoint y: 174, endPoint x: 546, endPoint y: 229, distance: 61.0
click at [546, 229] on div ".deletable-edge-delete-btn { width: 20px; height: 20px; border: 0px solid #ffff…" at bounding box center [416, 212] width 489 height 345
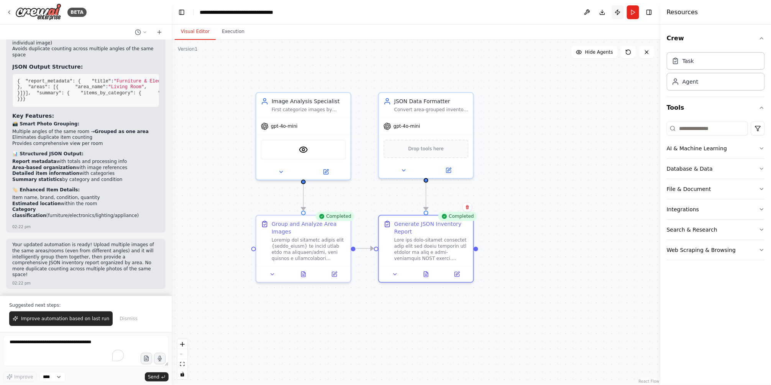
click at [614, 12] on button "Publish" at bounding box center [618, 12] width 12 height 14
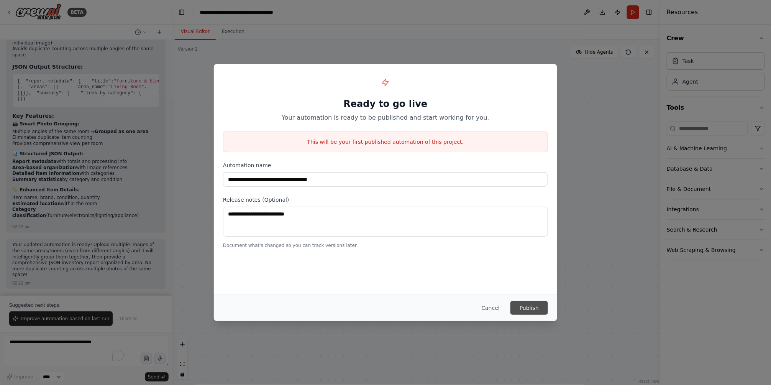
click at [531, 311] on button "Publish" at bounding box center [529, 308] width 38 height 14
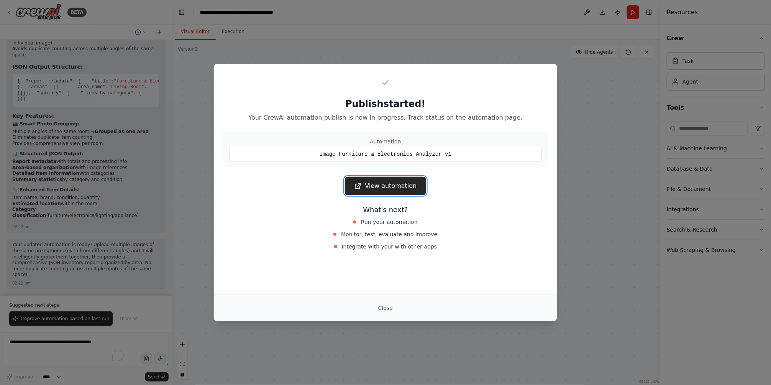
click at [384, 194] on link "View automation" at bounding box center [385, 186] width 81 height 18
click at [604, 151] on div "Publish started! Your CrewAI automation publish is now in progress. Track statu…" at bounding box center [385, 192] width 771 height 385
click at [386, 308] on button "Close" at bounding box center [385, 308] width 27 height 14
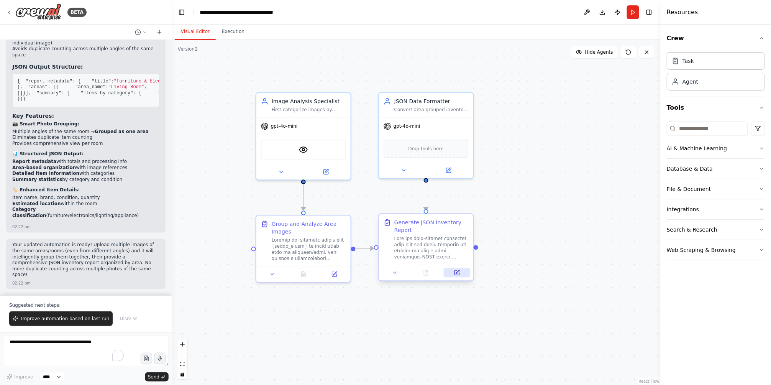
click at [459, 275] on button at bounding box center [457, 272] width 26 height 9
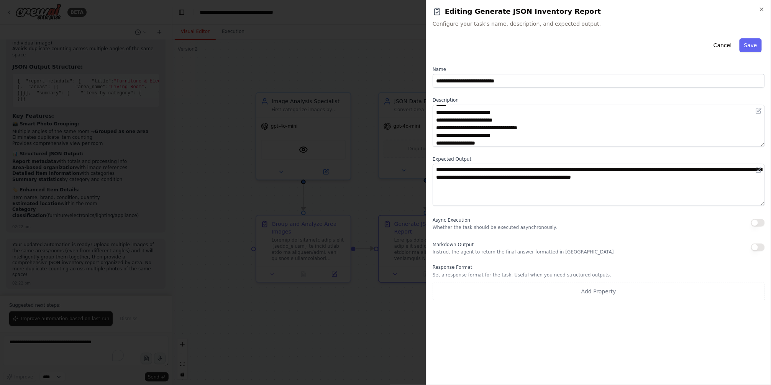
scroll to position [121, 0]
click at [376, 65] on div at bounding box center [385, 192] width 771 height 385
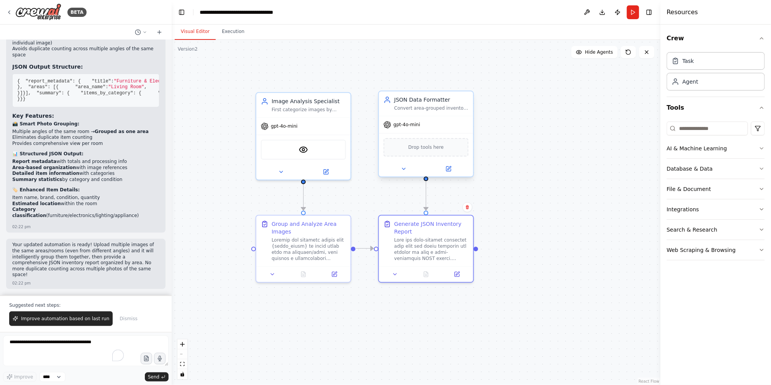
click at [400, 128] on div "gpt-4o-mini" at bounding box center [402, 125] width 37 height 8
click at [323, 132] on div "gpt-4o-mini" at bounding box center [303, 124] width 94 height 17
drag, startPoint x: 79, startPoint y: 338, endPoint x: 67, endPoint y: 349, distance: 16.3
click at [78, 338] on textarea "To enrich screen reader interactions, please activate Accessibility in Grammarl…" at bounding box center [86, 350] width 166 height 31
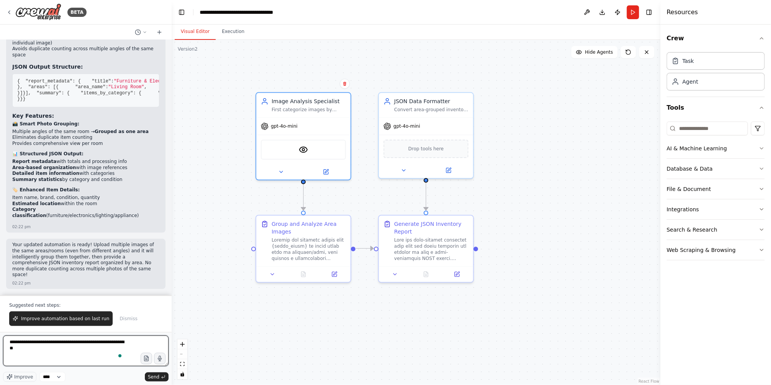
type textarea "**********"
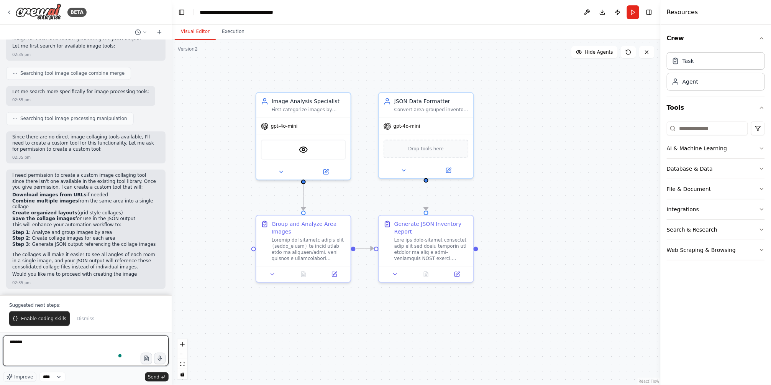
scroll to position [4392, 0]
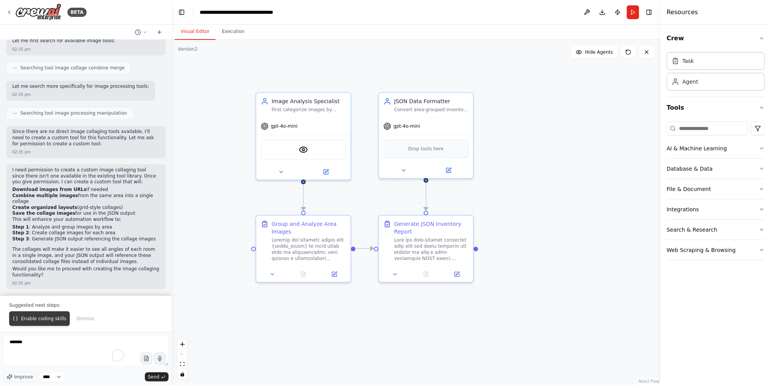
click at [62, 322] on button "Enable coding skills" at bounding box center [39, 318] width 61 height 15
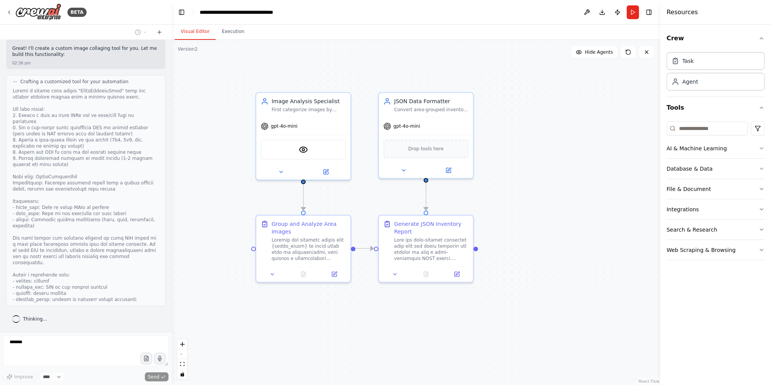
scroll to position [4689, 0]
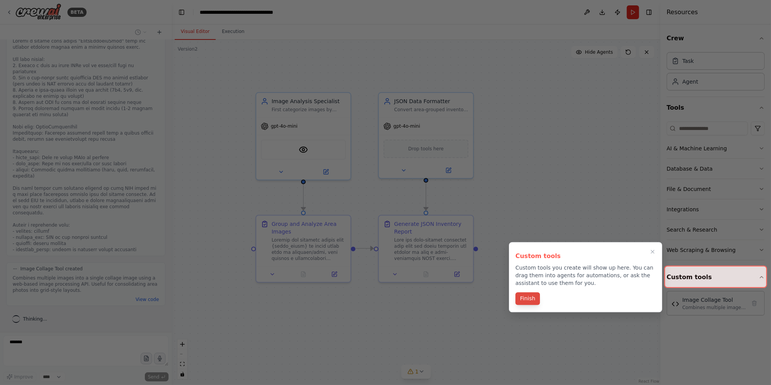
click at [533, 300] on button "Finish" at bounding box center [527, 298] width 25 height 13
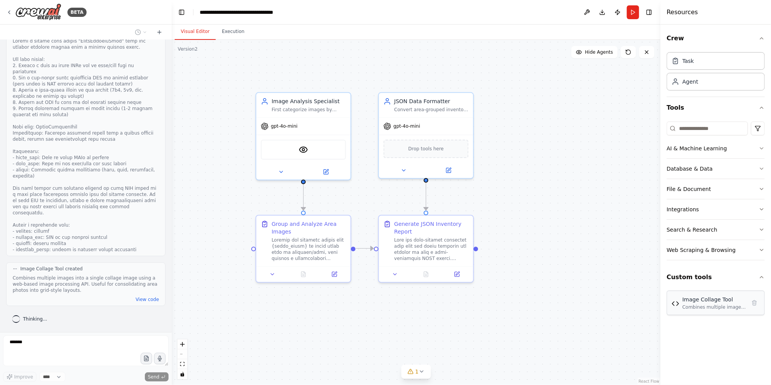
click at [705, 302] on div "Image Collage Tool" at bounding box center [715, 299] width 64 height 8
click at [709, 310] on div "Combines multiple images into a single collage image using a web-based image pr…" at bounding box center [715, 307] width 64 height 6
drag, startPoint x: 709, startPoint y: 310, endPoint x: 671, endPoint y: 303, distance: 38.1
click at [671, 303] on div "Image Collage Tool Combines multiple images into a single collage image using a…" at bounding box center [716, 302] width 98 height 25
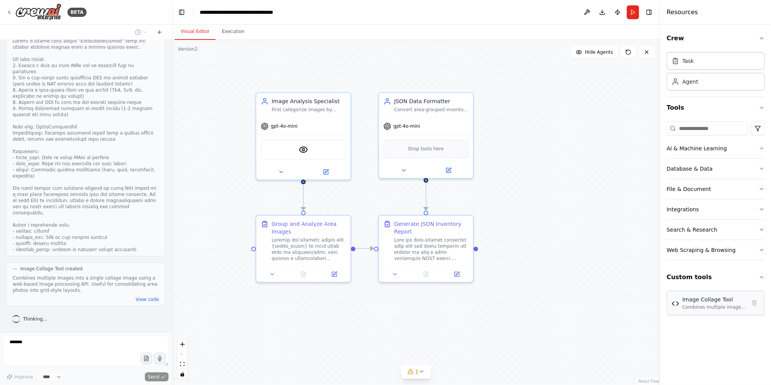
click at [677, 302] on img at bounding box center [676, 304] width 8 height 8
click at [146, 297] on button "View code" at bounding box center [147, 299] width 23 height 6
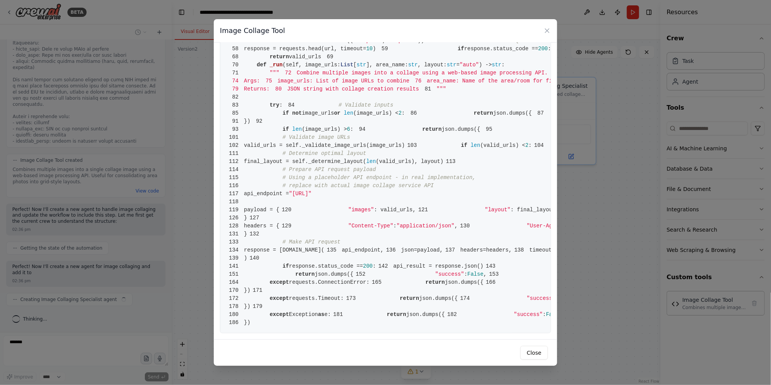
scroll to position [4799, 0]
click at [550, 33] on icon at bounding box center [547, 31] width 8 height 8
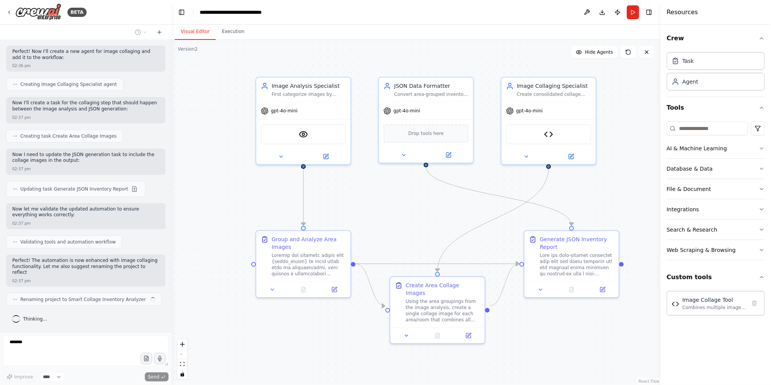
scroll to position [5013, 0]
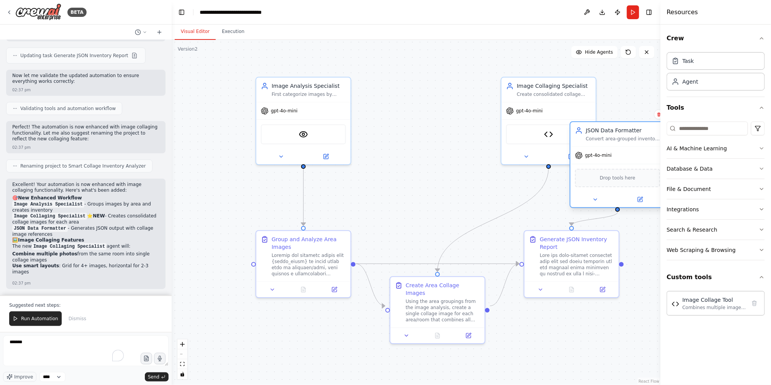
drag, startPoint x: 433, startPoint y: 102, endPoint x: 621, endPoint y: 140, distance: 191.9
click at [622, 147] on div "gpt-4o-mini" at bounding box center [618, 155] width 94 height 17
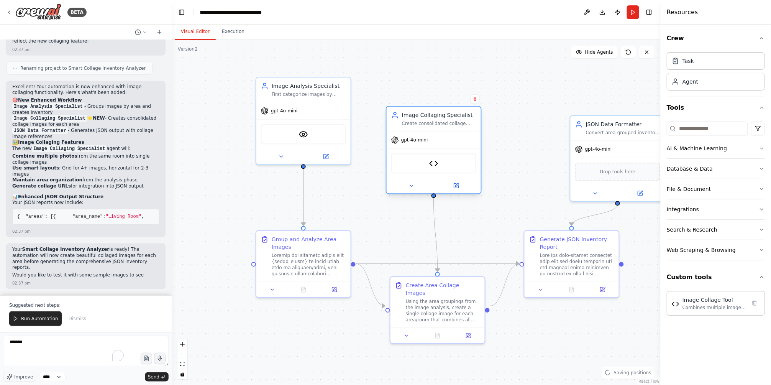
drag, startPoint x: 553, startPoint y: 99, endPoint x: 438, endPoint y: 130, distance: 119.6
click at [438, 130] on div "Image Collaging Specialist Create consolidated collage images by combining mult…" at bounding box center [434, 119] width 94 height 25
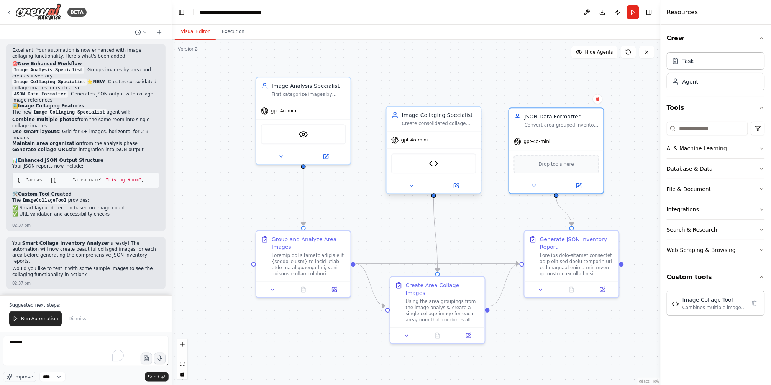
drag, startPoint x: 612, startPoint y: 128, endPoint x: 479, endPoint y: 118, distance: 132.9
click at [550, 117] on div "JSON Data Formatter Convert area-grouped inventory data into structured JSON fo…" at bounding box center [562, 120] width 74 height 15
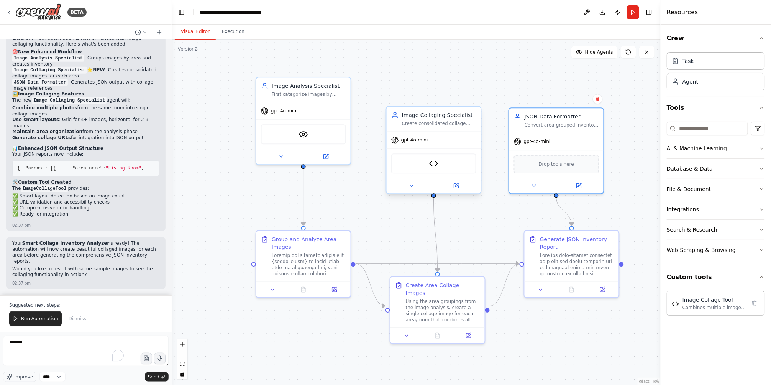
scroll to position [5352, 0]
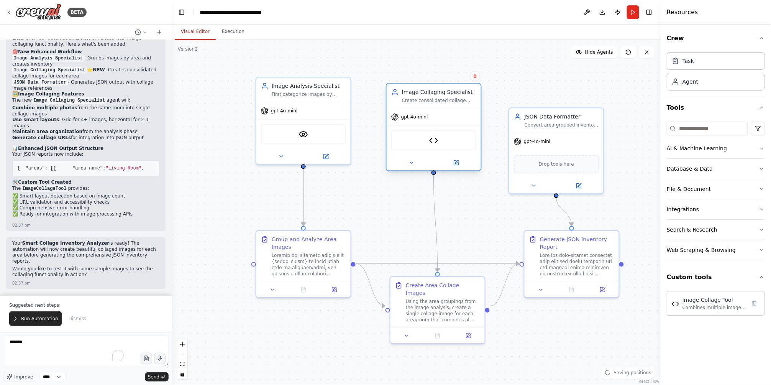
drag, startPoint x: 469, startPoint y: 118, endPoint x: 466, endPoint y: 95, distance: 23.6
click at [466, 95] on div "Image Collaging Specialist" at bounding box center [439, 92] width 74 height 8
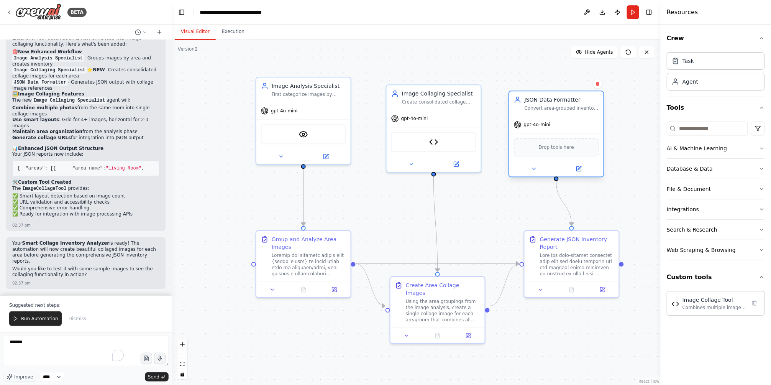
drag, startPoint x: 547, startPoint y: 111, endPoint x: 548, endPoint y: 96, distance: 15.0
click at [548, 96] on div "JSON Data Formatter" at bounding box center [562, 100] width 74 height 8
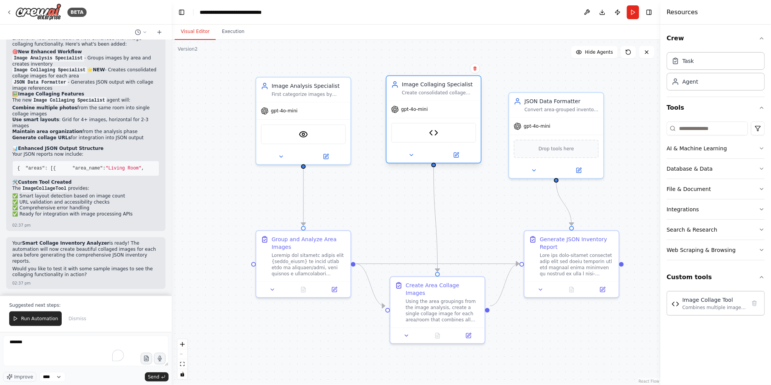
drag, startPoint x: 469, startPoint y: 100, endPoint x: 470, endPoint y: 91, distance: 8.4
click at [470, 91] on div "Create consolidated collage images by combining multiple photos from the same a…" at bounding box center [439, 93] width 74 height 6
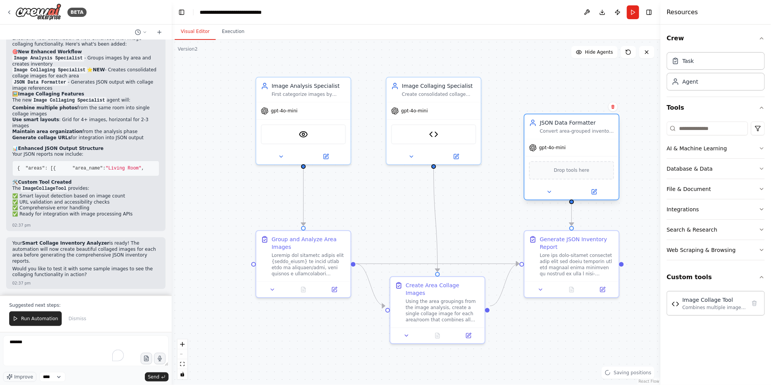
drag, startPoint x: 560, startPoint y: 110, endPoint x: 573, endPoint y: 131, distance: 25.3
click at [574, 131] on div "Convert area-grouped inventory data into structured JSON format with clear orga…" at bounding box center [577, 131] width 74 height 6
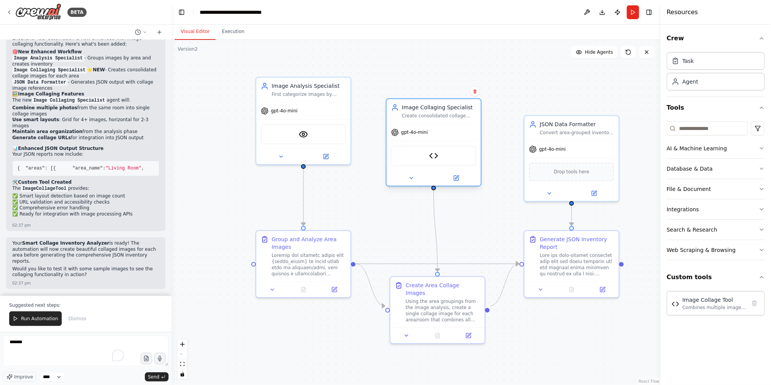
drag, startPoint x: 459, startPoint y: 113, endPoint x: 461, endPoint y: 139, distance: 26.2
click at [461, 139] on div "gpt-4o-mini" at bounding box center [434, 132] width 94 height 17
click at [464, 308] on div "Using the area groupings from the image analysis, create a single collage image…" at bounding box center [443, 309] width 74 height 25
click at [379, 264] on icon "Edge from 88f9e5a6-b413-429c-8e16-339d5fd853e4 to 4fbe09fc-2df4-495e-9587-445a6…" at bounding box center [437, 264] width 163 height 0
click at [34, 323] on button "Run Automation" at bounding box center [35, 318] width 53 height 15
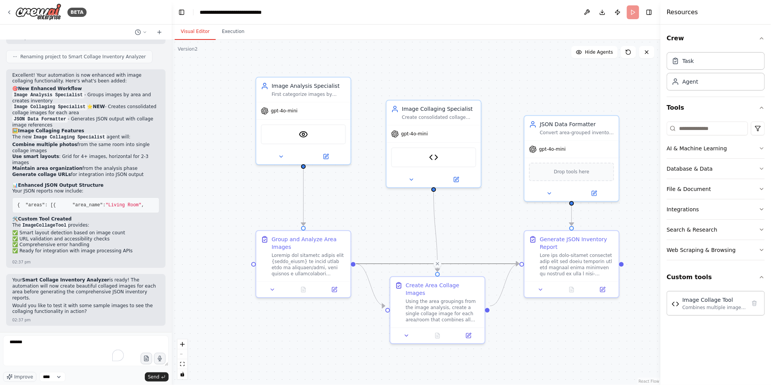
scroll to position [5316, 0]
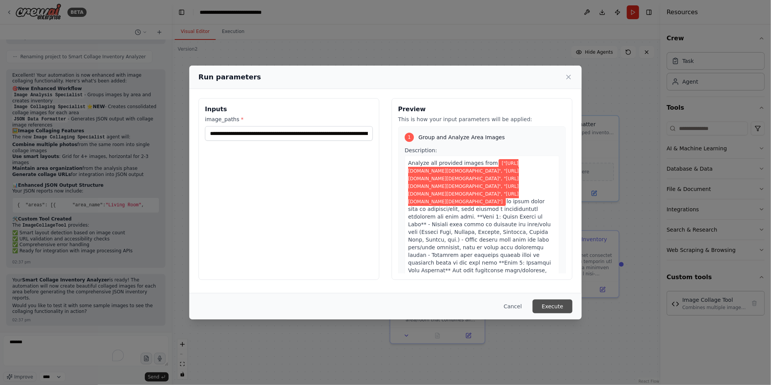
click at [550, 303] on button "Execute" at bounding box center [553, 306] width 40 height 14
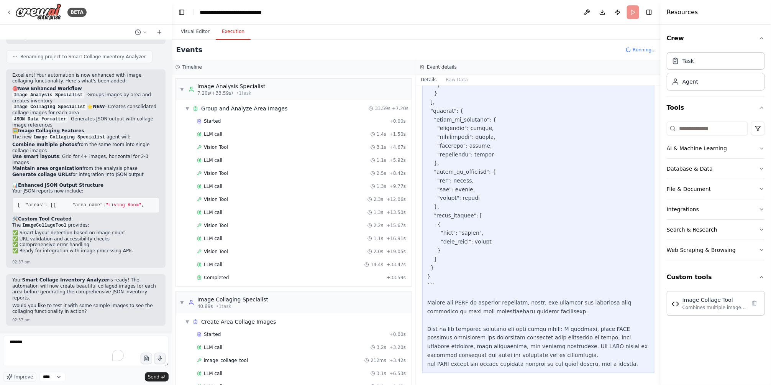
scroll to position [45, 0]
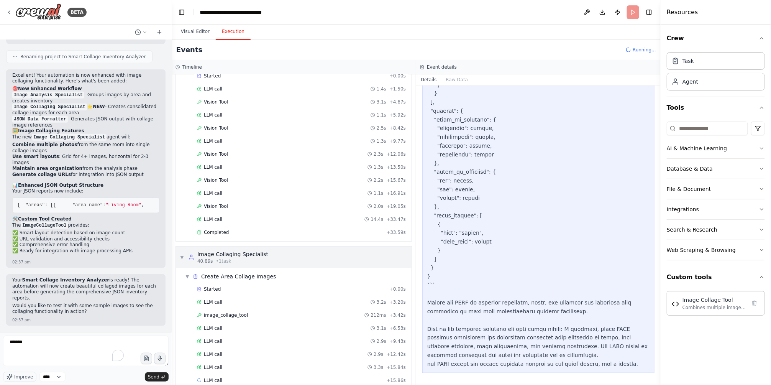
click at [182, 257] on span "▼" at bounding box center [182, 257] width 5 height 6
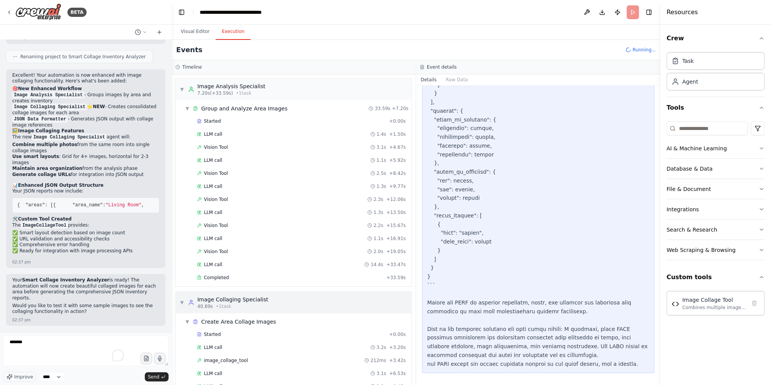
scroll to position [111, 0]
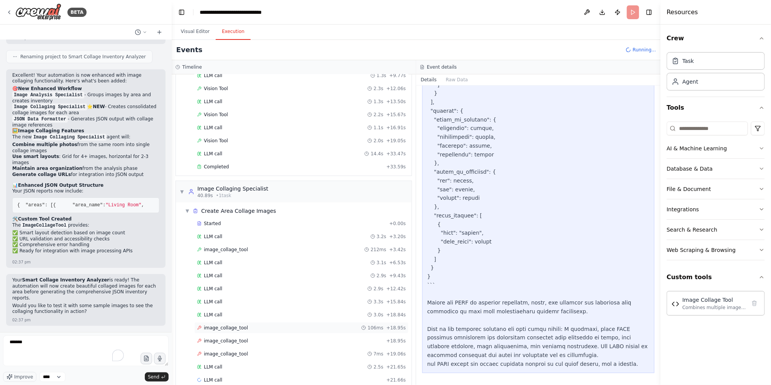
click at [227, 330] on span "image_collage_tool" at bounding box center [226, 328] width 44 height 6
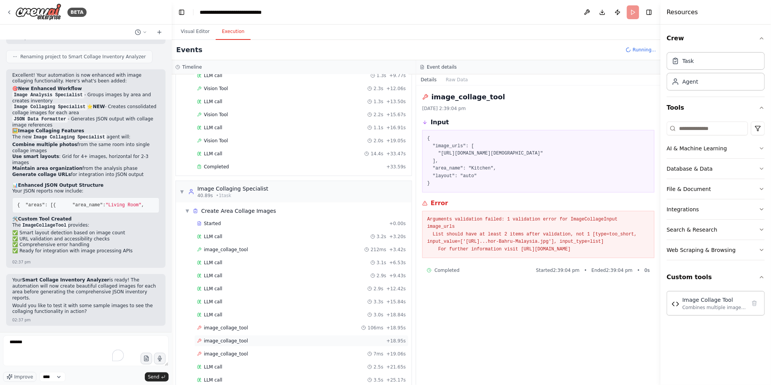
click at [235, 340] on span "image_collage_tool" at bounding box center [226, 341] width 44 height 6
click at [240, 349] on div "image_collage_tool 7ms + 19.06s" at bounding box center [301, 353] width 214 height 11
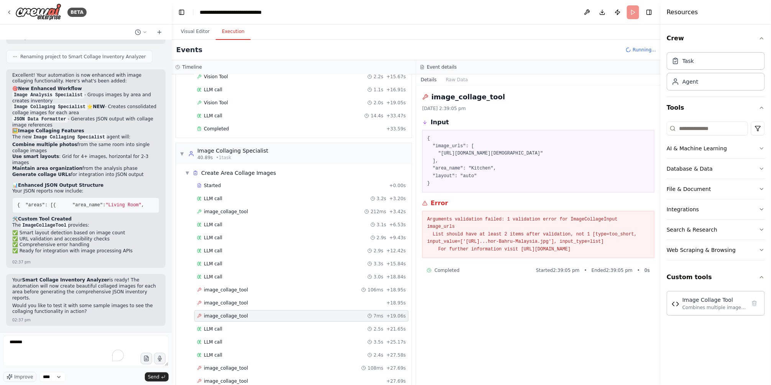
scroll to position [189, 0]
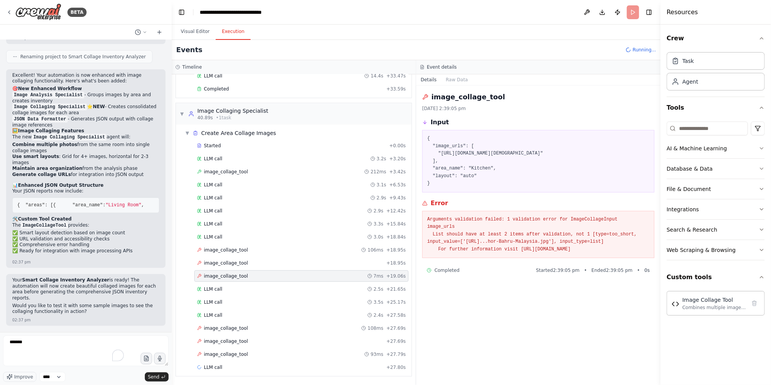
click at [523, 240] on pre "Arguments validation failed: 1 validation error for ImageCollageInput image_url…" at bounding box center [538, 235] width 222 height 38
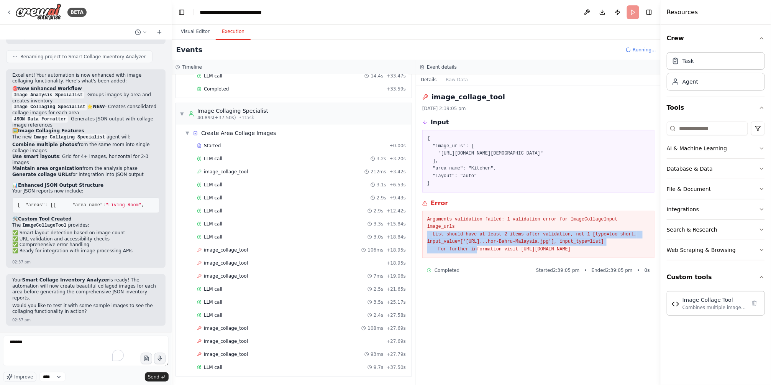
click at [523, 240] on pre "Arguments validation failed: 1 validation error for ImageCollageInput image_url…" at bounding box center [538, 235] width 222 height 38
drag, startPoint x: 429, startPoint y: 227, endPoint x: 631, endPoint y: 260, distance: 204.6
click at [631, 258] on div "Arguments validation failed: 1 validation error for ImageCollageInput image_url…" at bounding box center [538, 235] width 232 height 48
copy pre "Arguments validation failed: 1 validation error for ImageCollageInput image_url…"
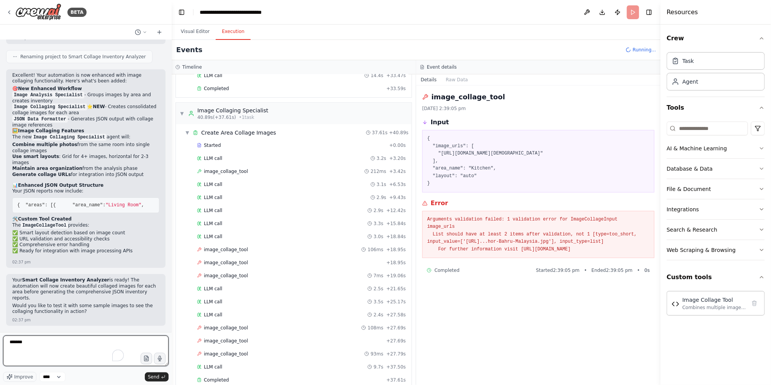
click at [68, 345] on textarea "*******" at bounding box center [86, 350] width 166 height 31
paste textarea "**********"
type textarea "**********"
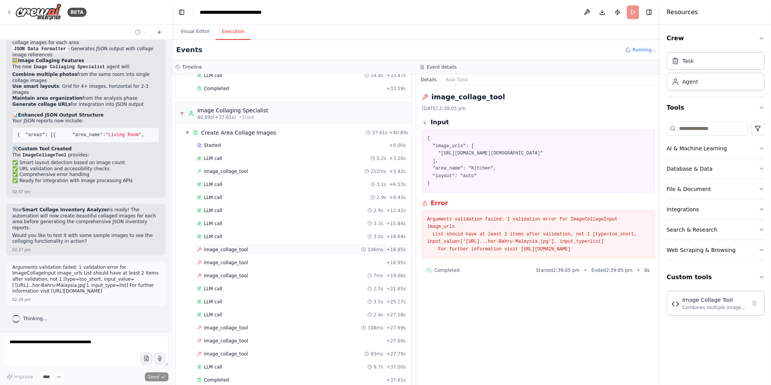
scroll to position [272, 0]
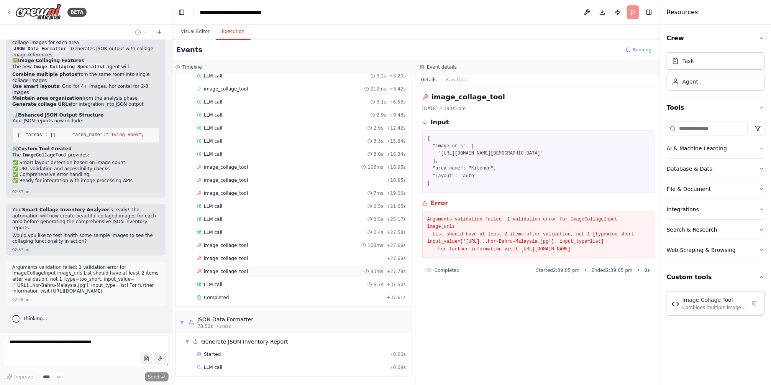
click at [251, 266] on div "image_collage_tool 93ms + 27.79s" at bounding box center [301, 271] width 214 height 11
click at [261, 258] on div "image_collage_tool + 27.69s" at bounding box center [301, 258] width 209 height 6
click at [273, 249] on div "image_collage_tool 108ms + 27.69s" at bounding box center [301, 245] width 214 height 11
click at [253, 287] on div "LLM call 9.7s + 37.50s" at bounding box center [301, 284] width 209 height 6
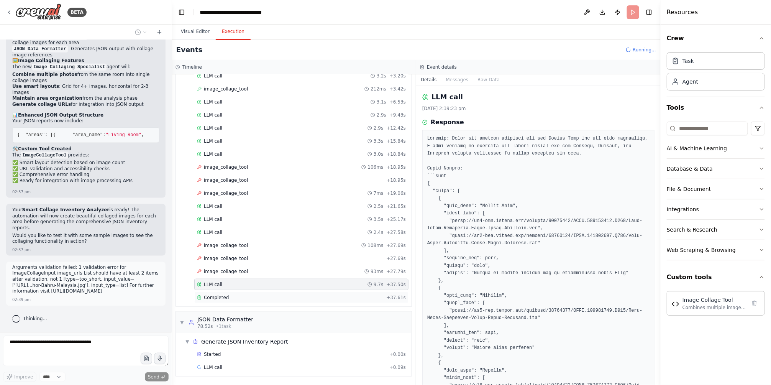
click at [249, 297] on div "Completed" at bounding box center [290, 297] width 186 height 6
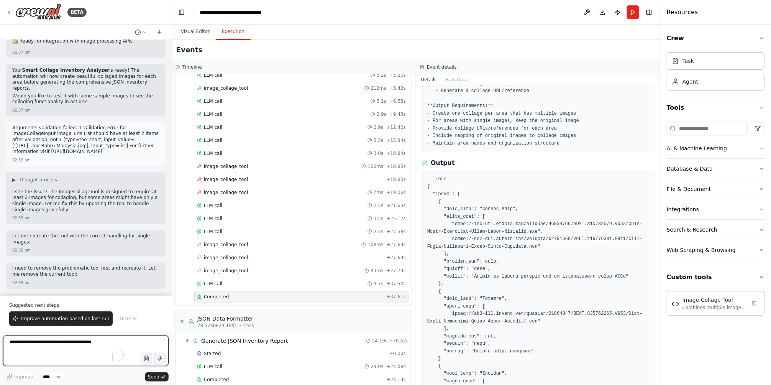
scroll to position [285, 0]
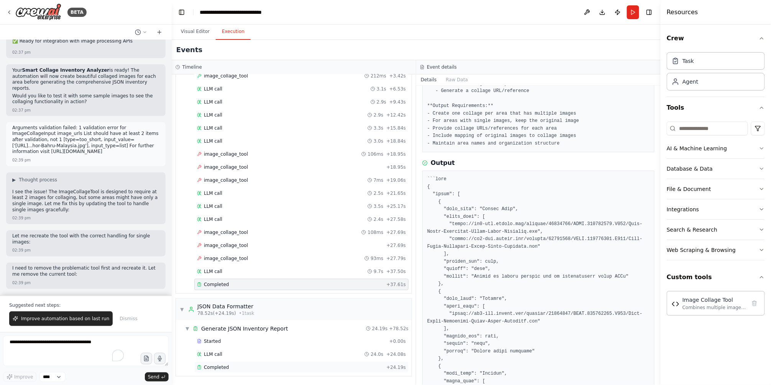
click at [254, 367] on div "Completed" at bounding box center [290, 367] width 186 height 6
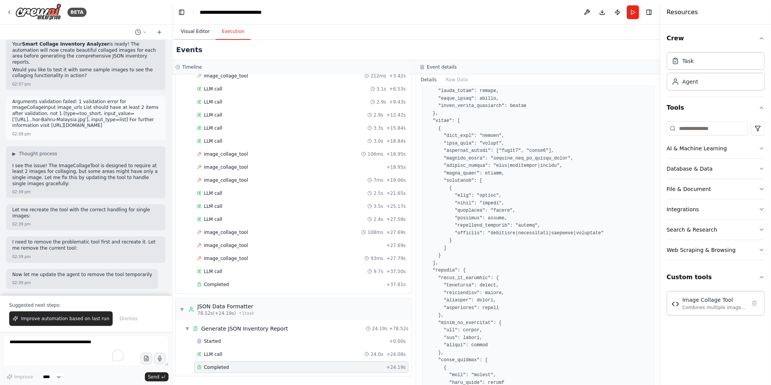
scroll to position [5552, 0]
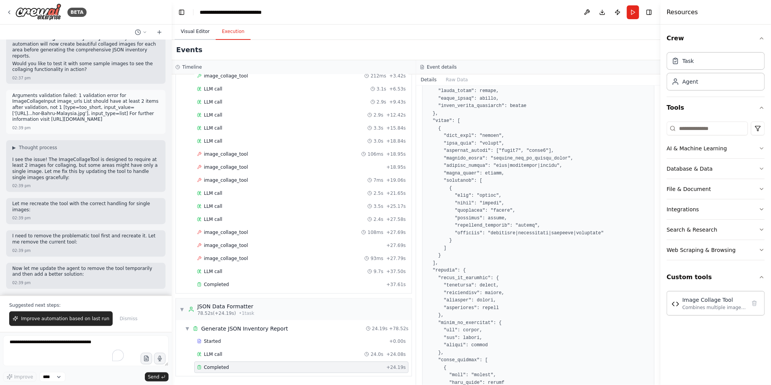
click at [200, 31] on button "Visual Editor" at bounding box center [195, 32] width 41 height 16
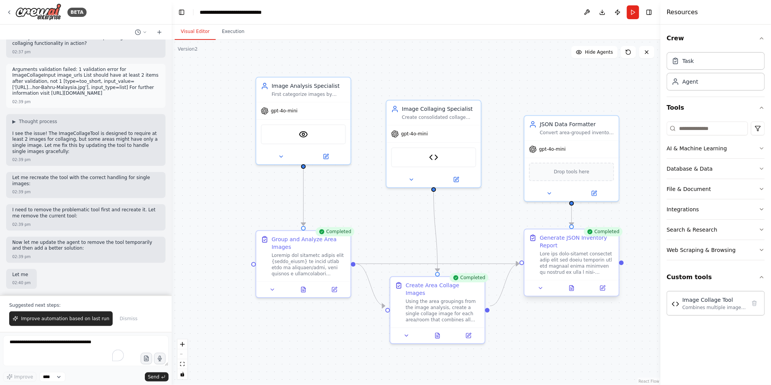
scroll to position [5617, 0]
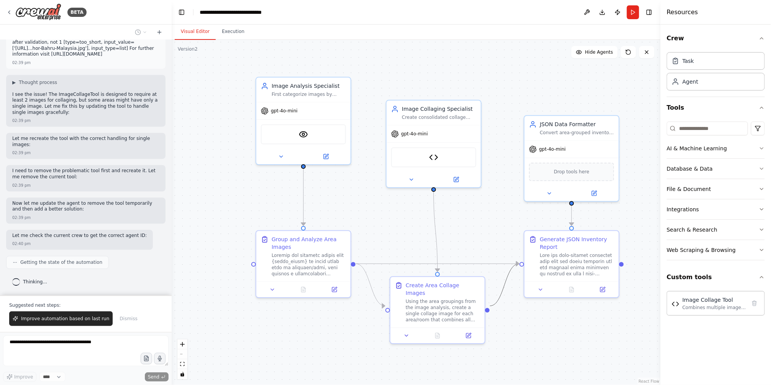
click at [501, 292] on icon "Edge from cf636190-1150-415d-8e14-1978802f2ac5 to 4fbe09fc-2df4-495e-9587-445a6…" at bounding box center [504, 285] width 29 height 42
click at [473, 329] on button at bounding box center [468, 333] width 26 height 9
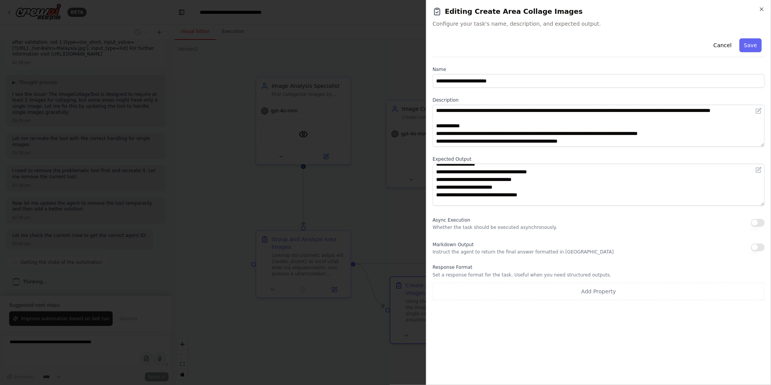
scroll to position [23, 0]
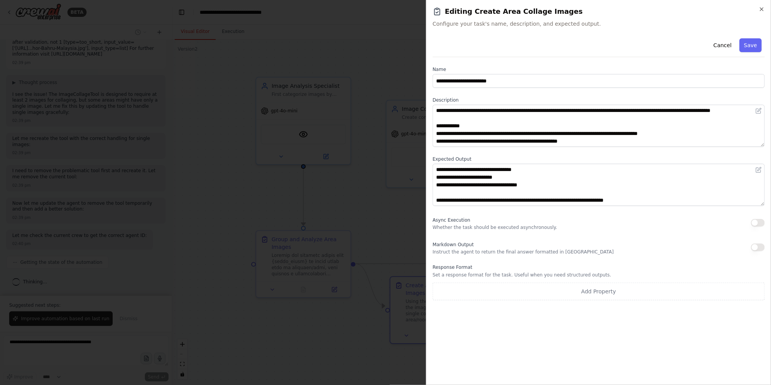
click at [376, 295] on div at bounding box center [385, 192] width 771 height 385
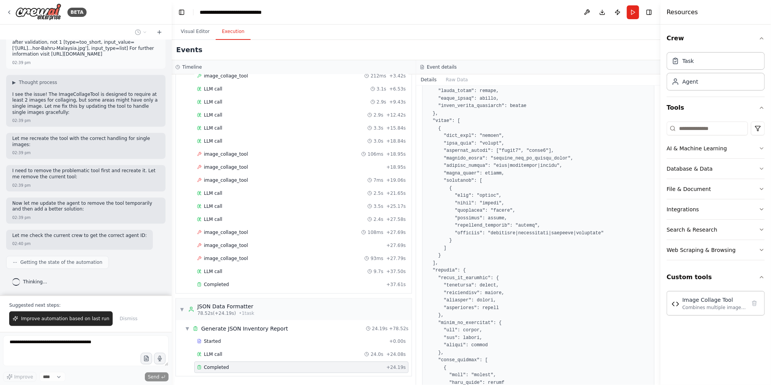
click at [226, 35] on button "Execution" at bounding box center [233, 32] width 35 height 16
click at [233, 284] on div "Completed" at bounding box center [290, 284] width 186 height 6
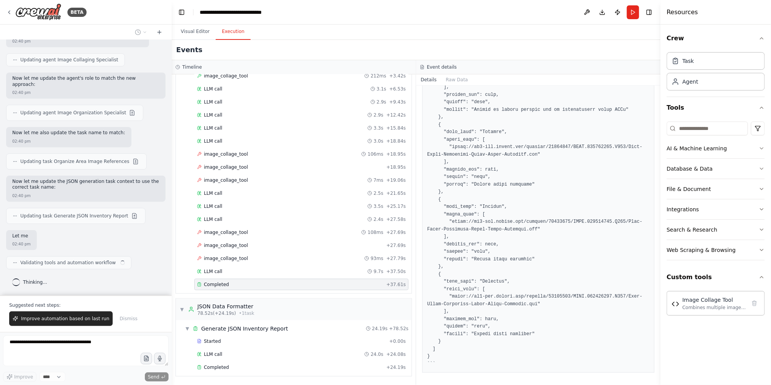
scroll to position [5932, 0]
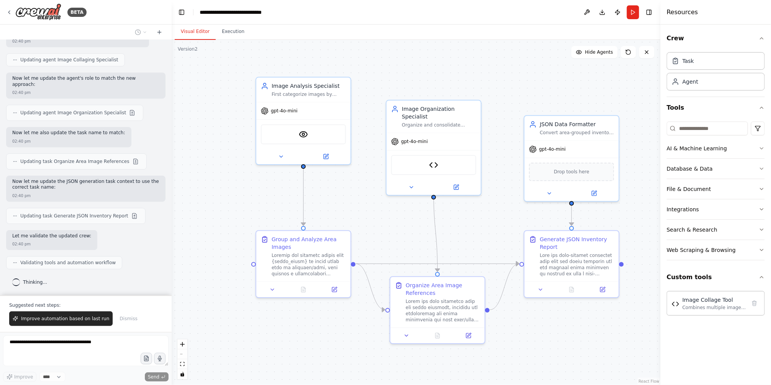
click at [186, 30] on button "Visual Editor" at bounding box center [195, 32] width 41 height 16
click at [583, 262] on div at bounding box center [577, 263] width 74 height 25
click at [226, 42] on div ".deletable-edge-delete-btn { width: 20px; height: 20px; border: 0px solid #ffff…" at bounding box center [416, 212] width 489 height 345
click at [226, 36] on button "Execution" at bounding box center [233, 32] width 35 height 16
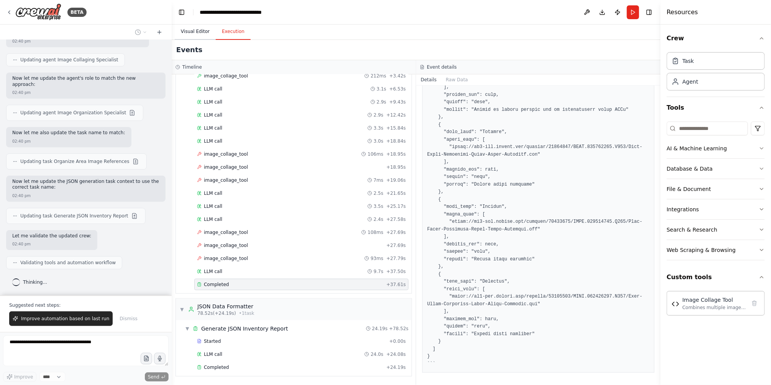
click at [191, 33] on button "Visual Editor" at bounding box center [195, 32] width 41 height 16
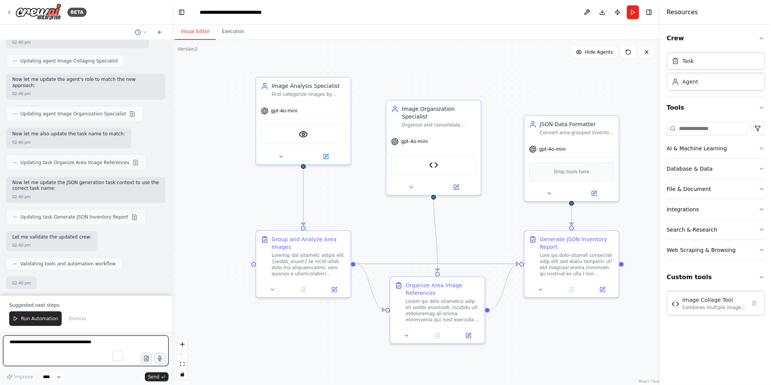
scroll to position [5938, 0]
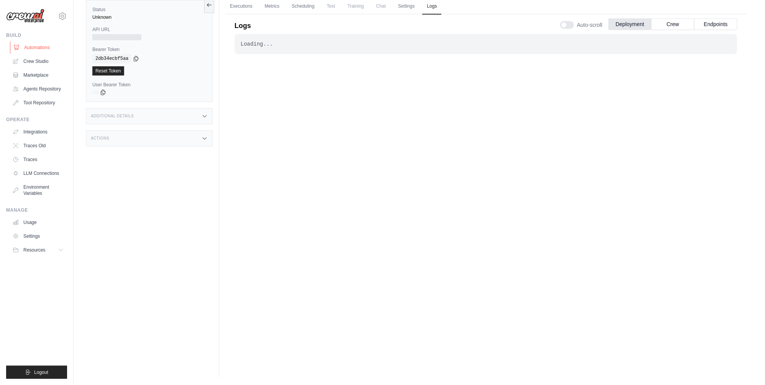
click at [46, 48] on link "Automations" at bounding box center [39, 47] width 58 height 12
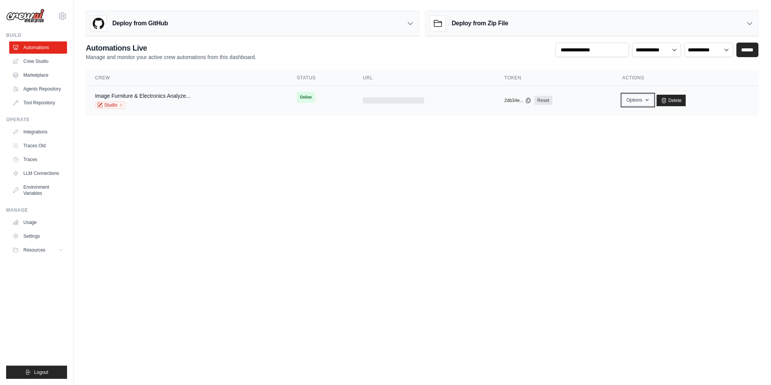
click at [648, 97] on icon "button" at bounding box center [647, 100] width 6 height 6
click at [484, 163] on body "[EMAIL_ADDRESS][DOMAIN_NAME] Settings Build Automations" at bounding box center [385, 192] width 771 height 385
click at [412, 24] on icon at bounding box center [411, 24] width 8 height 8
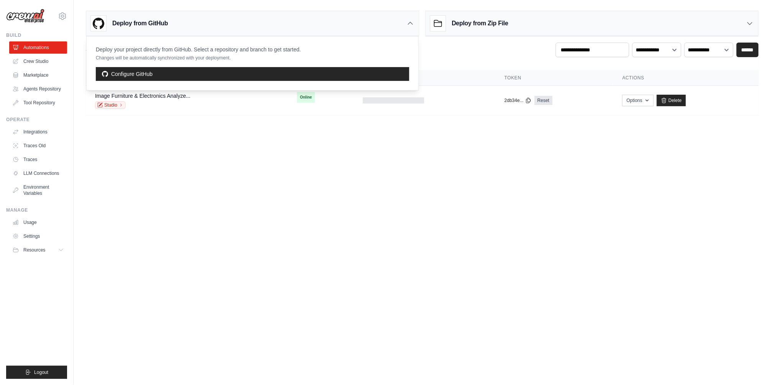
click at [412, 24] on icon at bounding box center [411, 24] width 8 height 8
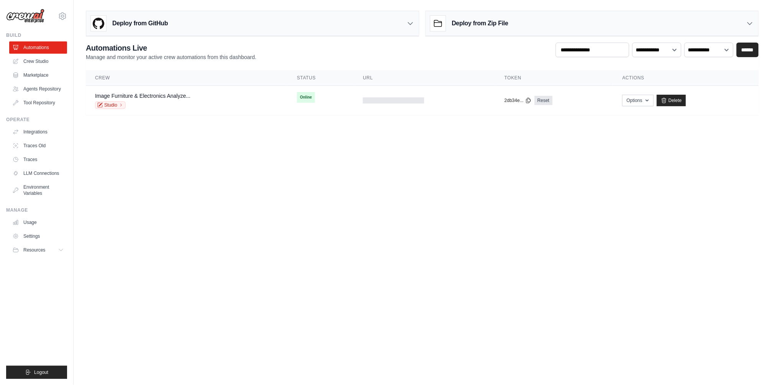
click at [486, 28] on div "Deploy from Zip File" at bounding box center [469, 23] width 78 height 15
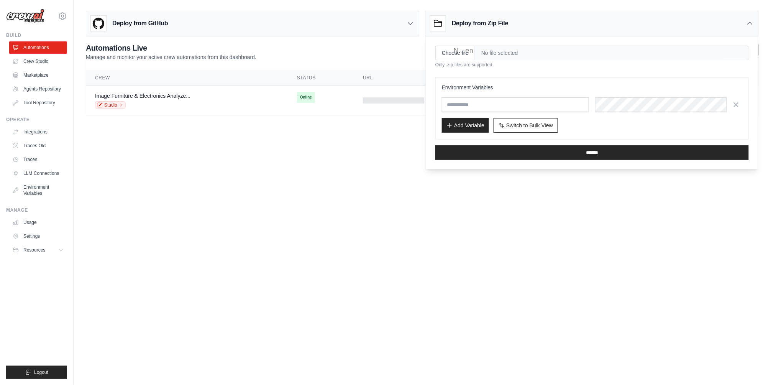
drag, startPoint x: 486, startPoint y: 28, endPoint x: 481, endPoint y: 31, distance: 5.7
click at [486, 29] on div "Deploy from Zip File" at bounding box center [469, 23] width 78 height 15
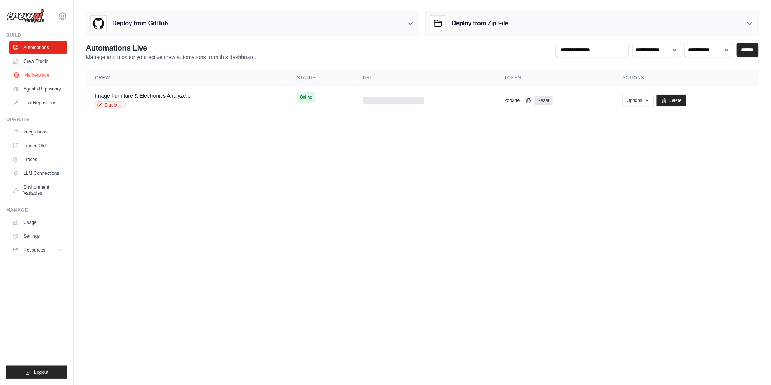
click at [48, 77] on link "Marketplace" at bounding box center [39, 75] width 58 height 12
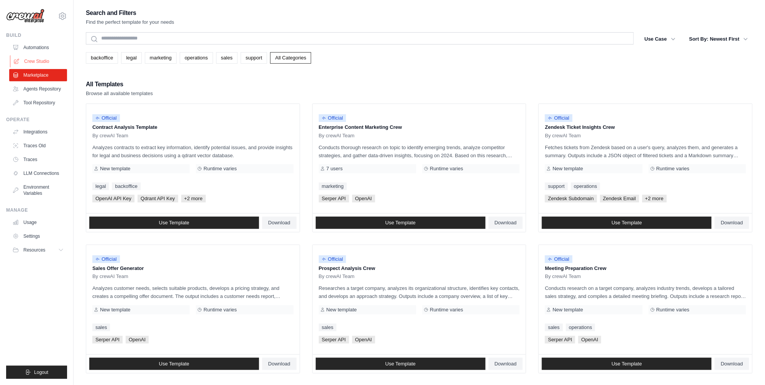
click at [48, 62] on link "Crew Studio" at bounding box center [39, 61] width 58 height 12
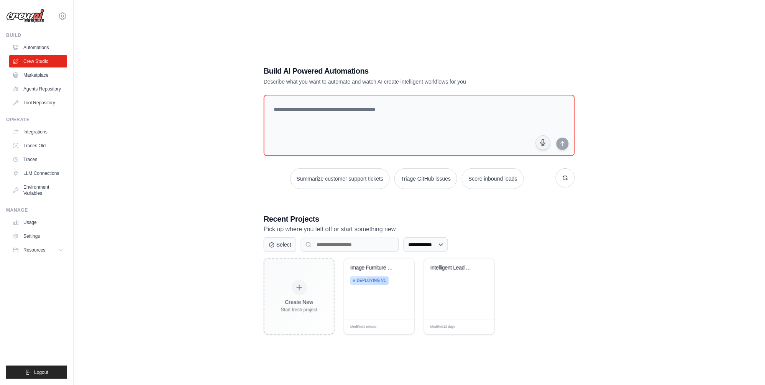
click at [46, 77] on link "Marketplace" at bounding box center [38, 75] width 58 height 12
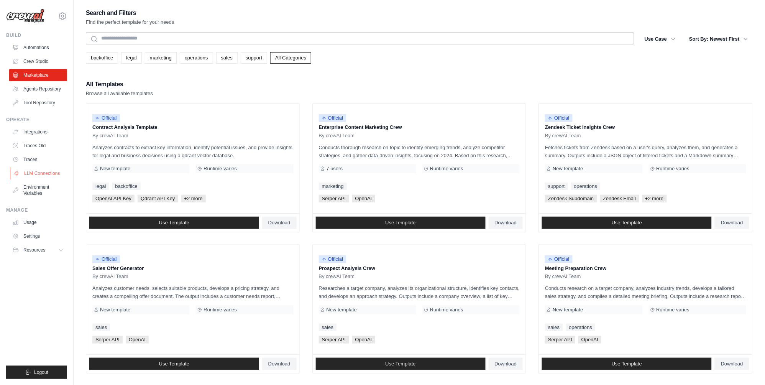
click at [33, 177] on link "LLM Connections" at bounding box center [39, 173] width 58 height 12
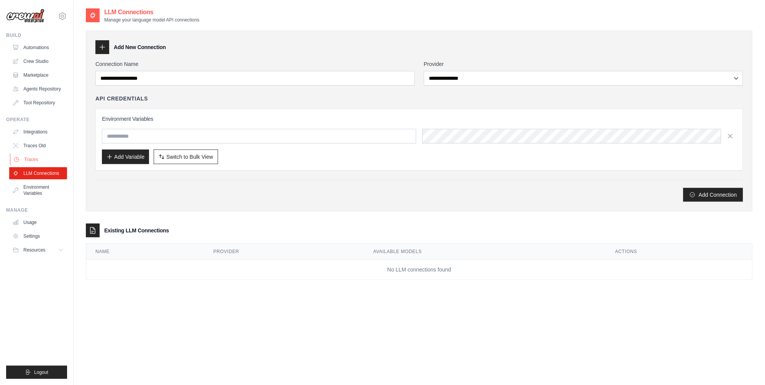
click at [42, 164] on link "Traces" at bounding box center [39, 159] width 58 height 12
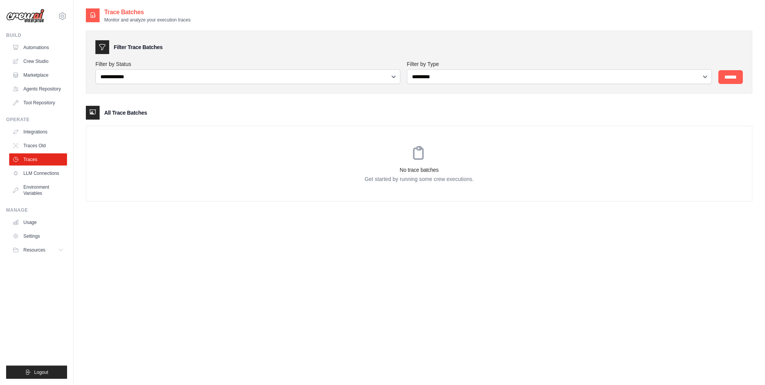
click at [50, 148] on link "Traces Old" at bounding box center [38, 145] width 58 height 12
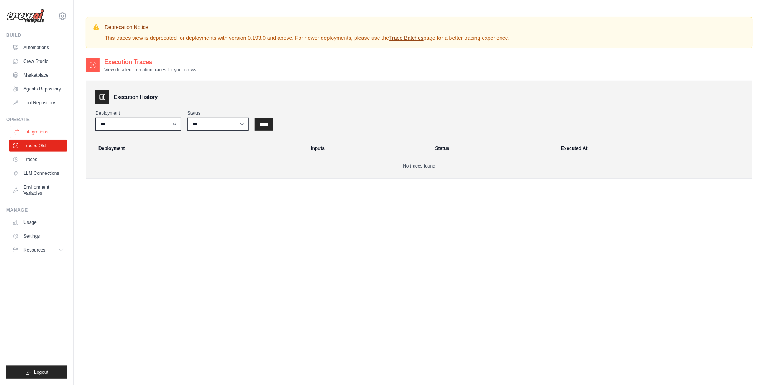
click at [54, 128] on link "Integrations" at bounding box center [39, 132] width 58 height 12
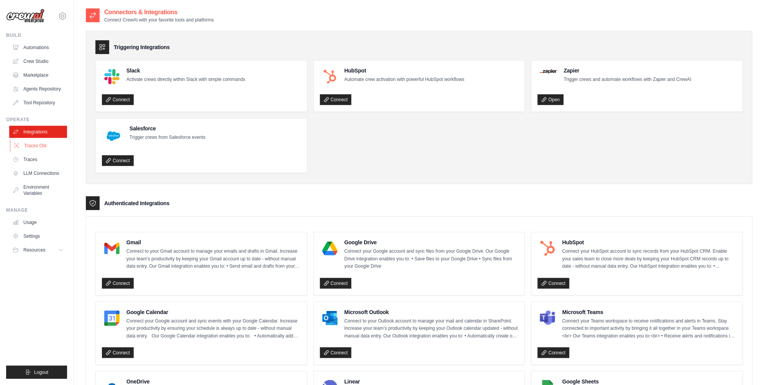
click at [37, 150] on link "Traces Old" at bounding box center [39, 145] width 58 height 12
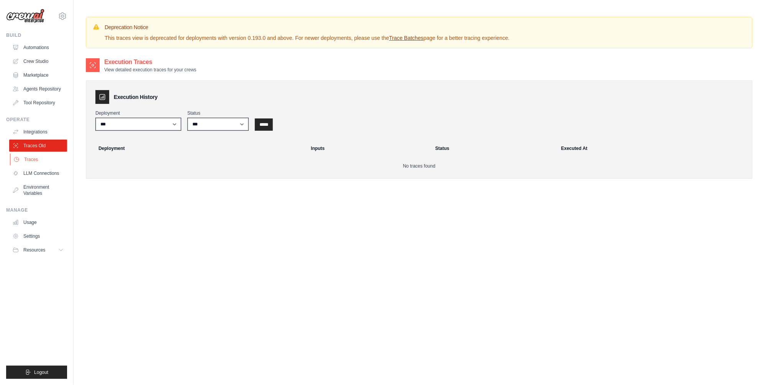
click at [37, 159] on link "Traces" at bounding box center [39, 159] width 58 height 12
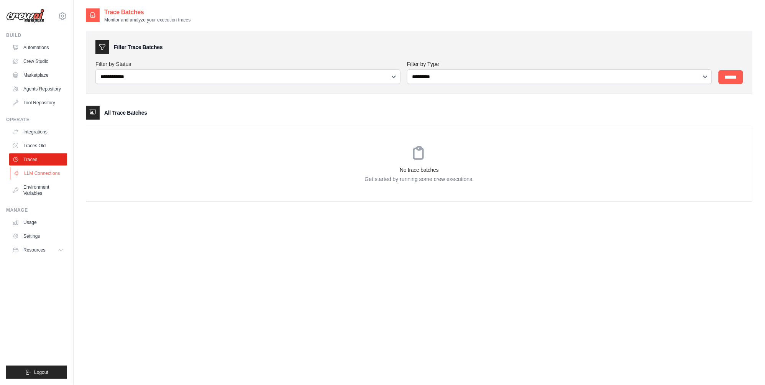
click at [40, 169] on link "LLM Connections" at bounding box center [39, 173] width 58 height 12
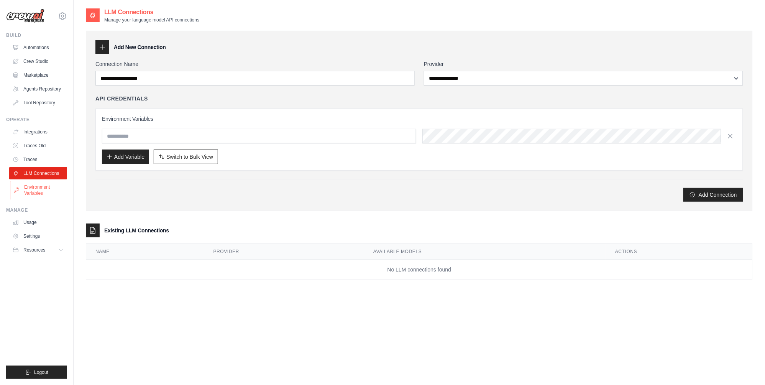
click at [39, 185] on link "Environment Variables" at bounding box center [39, 190] width 58 height 18
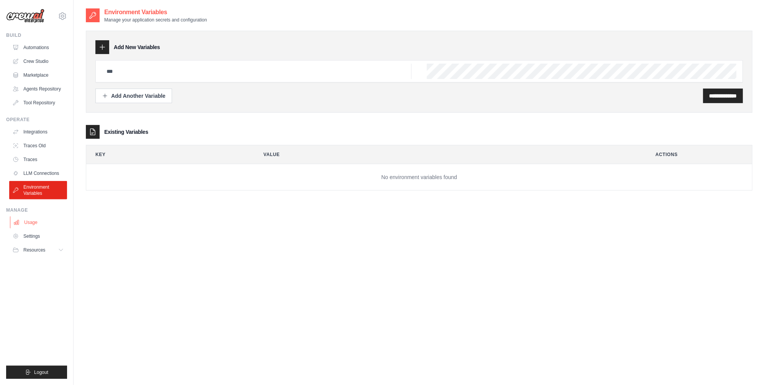
click at [36, 224] on link "Usage" at bounding box center [39, 222] width 58 height 12
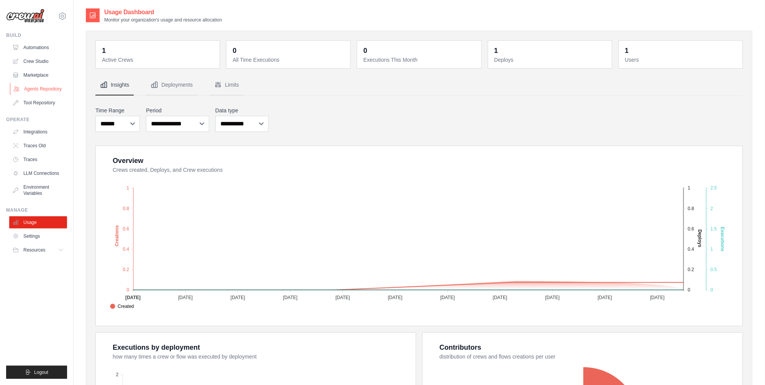
click at [48, 86] on link "Agents Repository" at bounding box center [39, 89] width 58 height 12
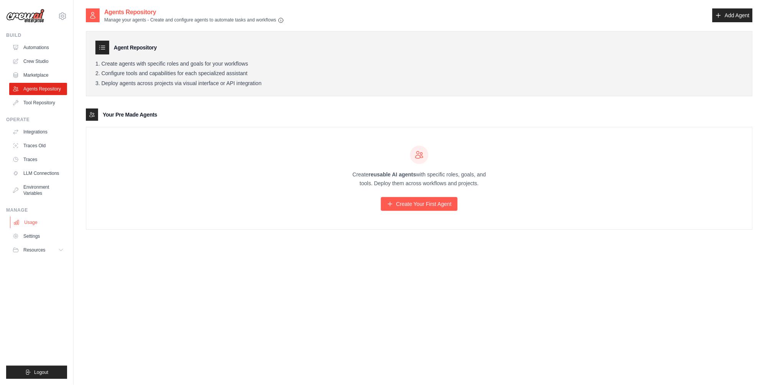
click at [32, 221] on link "Usage" at bounding box center [39, 222] width 58 height 12
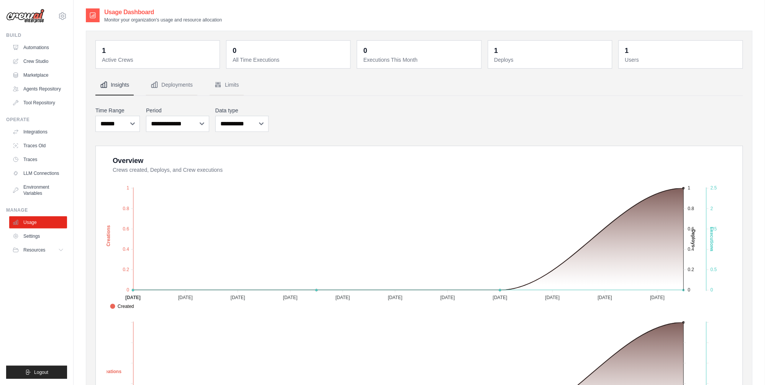
click at [31, 233] on link "Settings" at bounding box center [38, 236] width 58 height 12
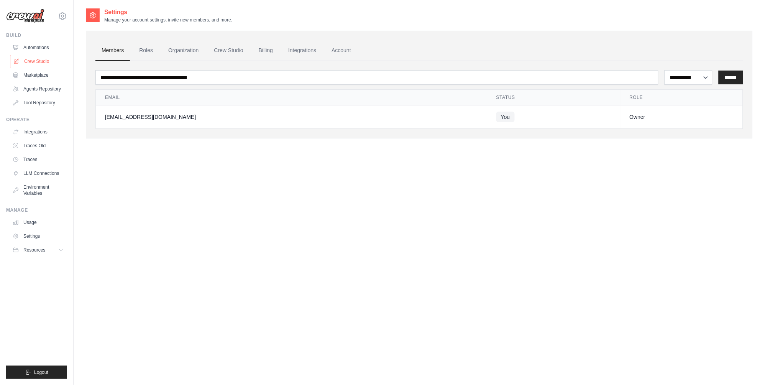
click at [20, 63] on link "Crew Studio" at bounding box center [39, 61] width 58 height 12
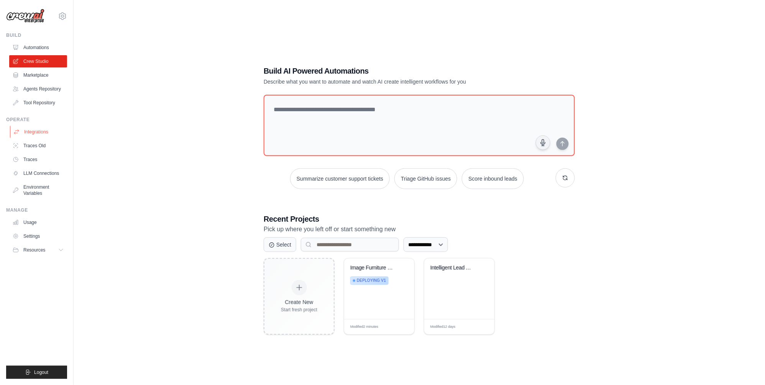
click at [33, 135] on link "Integrations" at bounding box center [39, 132] width 58 height 12
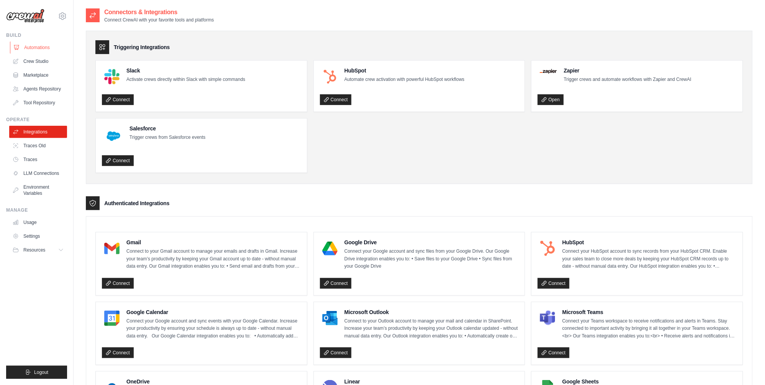
click at [33, 50] on link "Automations" at bounding box center [39, 47] width 58 height 12
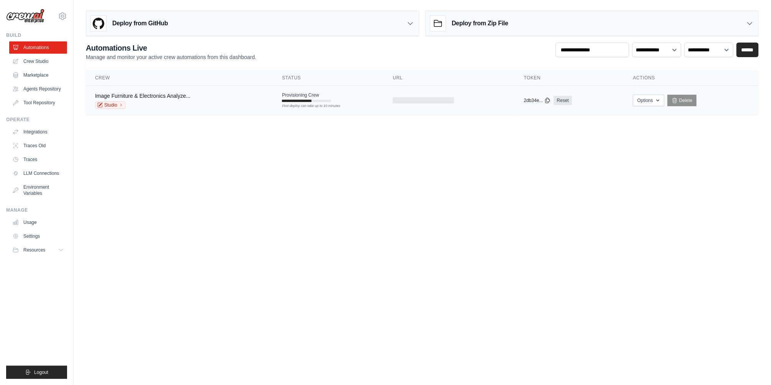
click at [424, 103] on div at bounding box center [423, 100] width 61 height 6
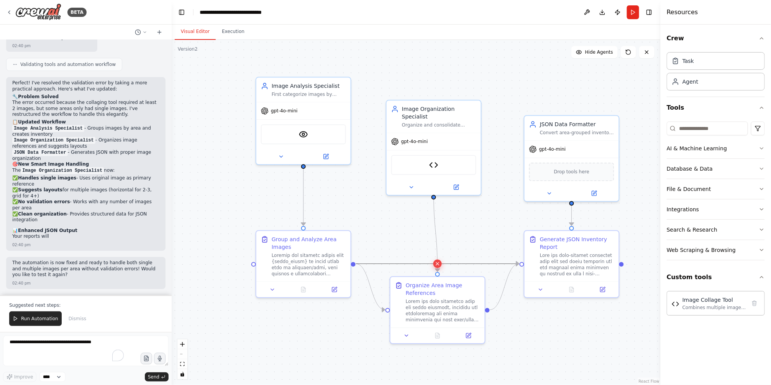
click at [439, 264] on icon at bounding box center [438, 263] width 6 height 7
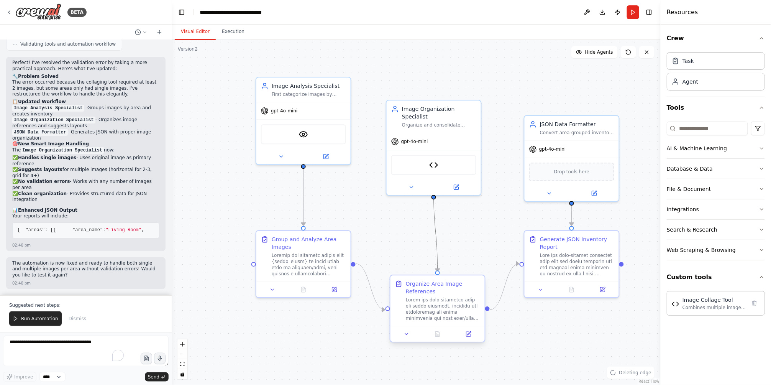
scroll to position [6210, 0]
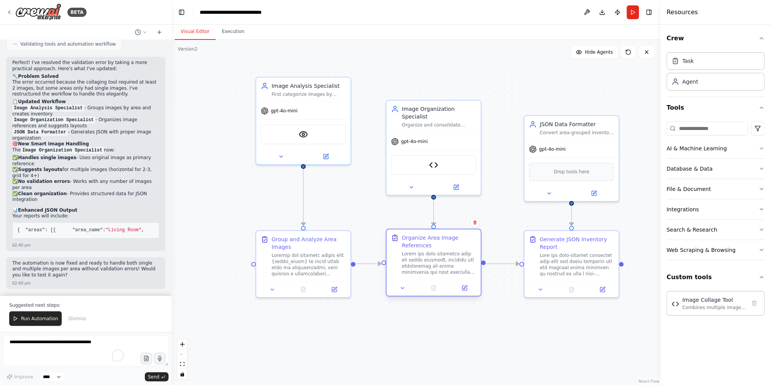
drag, startPoint x: 459, startPoint y: 282, endPoint x: 456, endPoint y: 234, distance: 48.0
click at [456, 234] on div "Organize Area Image References" at bounding box center [439, 241] width 74 height 15
drag, startPoint x: 354, startPoint y: 263, endPoint x: 523, endPoint y: 264, distance: 169.0
click at [523, 264] on div "Image Analysis Specialist First categorize images by room/location type, then a…" at bounding box center [461, 210] width 489 height 345
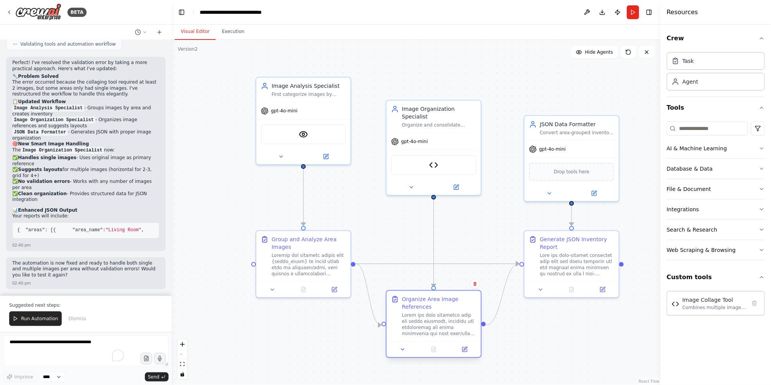
drag, startPoint x: 445, startPoint y: 272, endPoint x: 442, endPoint y: 300, distance: 28.2
click at [441, 321] on div at bounding box center [439, 324] width 74 height 25
click at [468, 264] on icon "Edge from 88f9e5a6-b413-429c-8e16-339d5fd853e4 to 4fbe09fc-2df4-495e-9587-445a6…" at bounding box center [437, 264] width 163 height 0
click at [436, 266] on icon at bounding box center [438, 263] width 6 height 7
click at [234, 39] on button "Execution" at bounding box center [233, 32] width 35 height 16
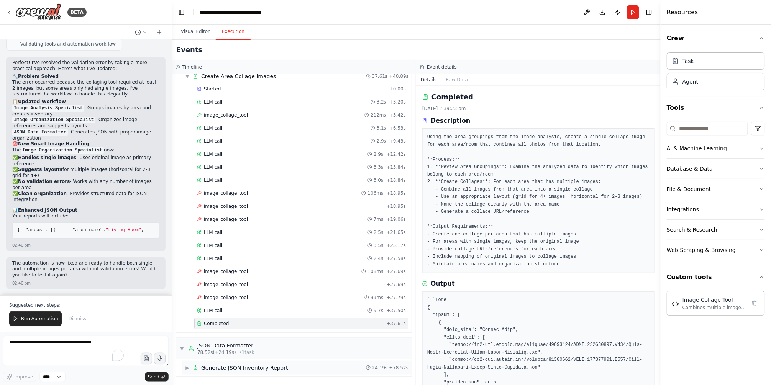
click at [254, 366] on div "Generate JSON Inventory Report" at bounding box center [244, 368] width 87 height 8
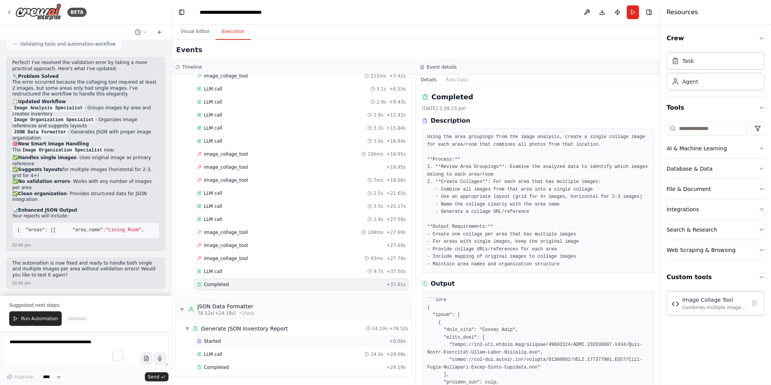
click at [270, 338] on div "Started" at bounding box center [291, 341] width 189 height 6
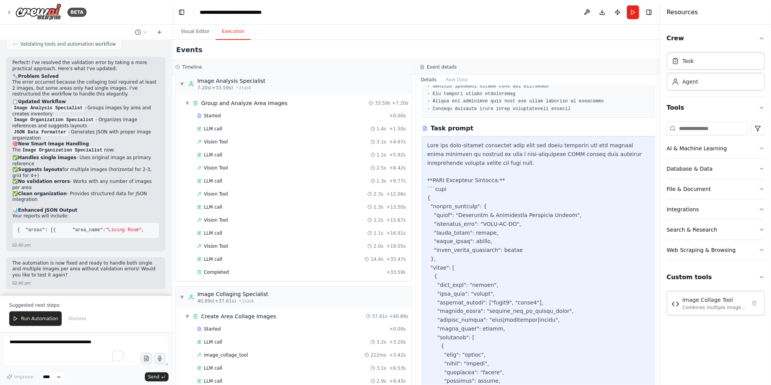
scroll to position [3, 0]
click at [263, 276] on div "Completed" at bounding box center [290, 275] width 186 height 6
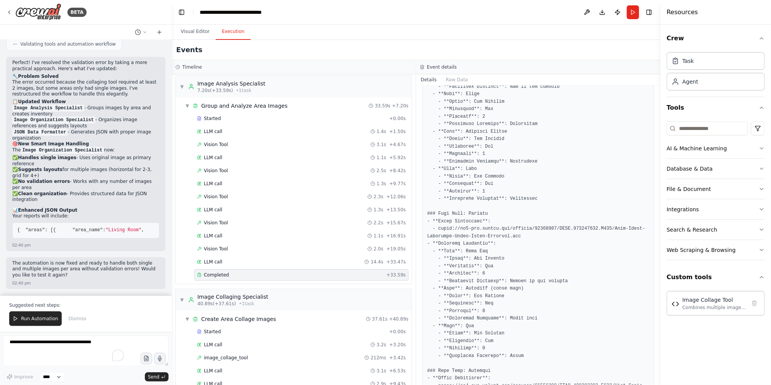
scroll to position [726, 0]
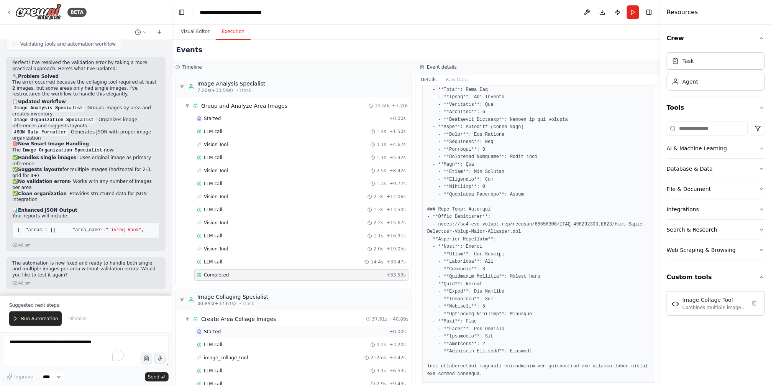
click at [249, 332] on div "Started" at bounding box center [291, 331] width 189 height 6
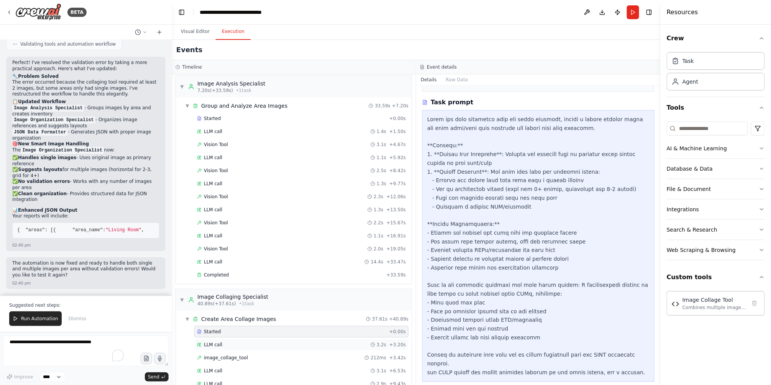
click at [241, 342] on div "LLM call 3.2s + 3.20s" at bounding box center [301, 344] width 209 height 6
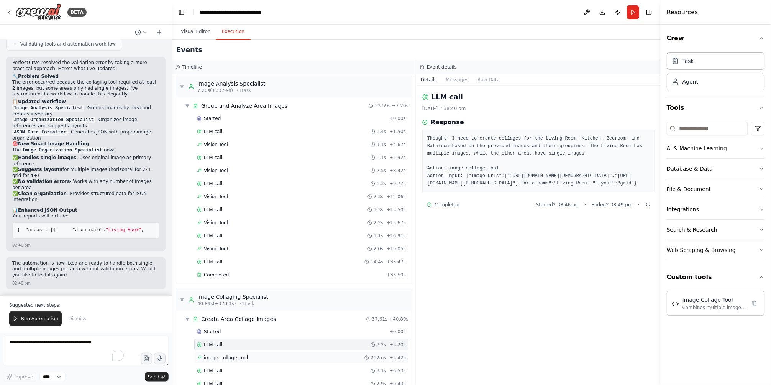
click at [239, 358] on span "image_collage_tool" at bounding box center [226, 357] width 44 height 6
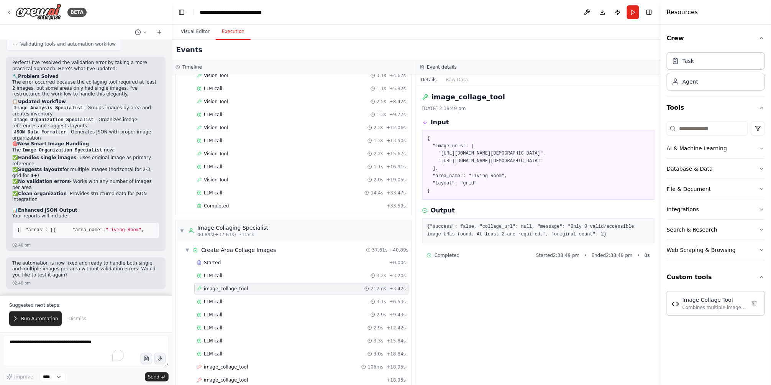
scroll to position [83, 0]
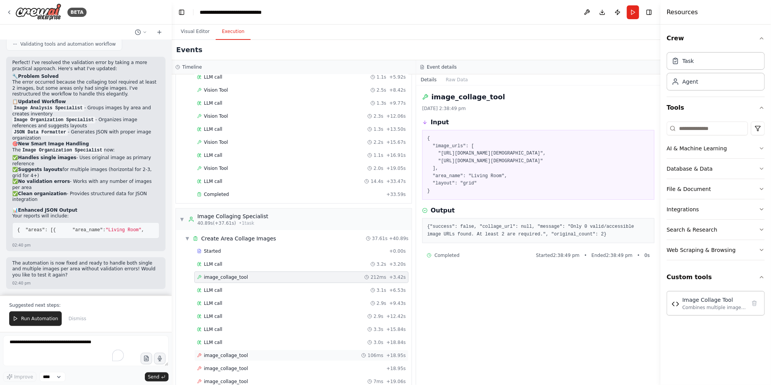
click at [236, 358] on span "image_collage_tool" at bounding box center [226, 355] width 44 height 6
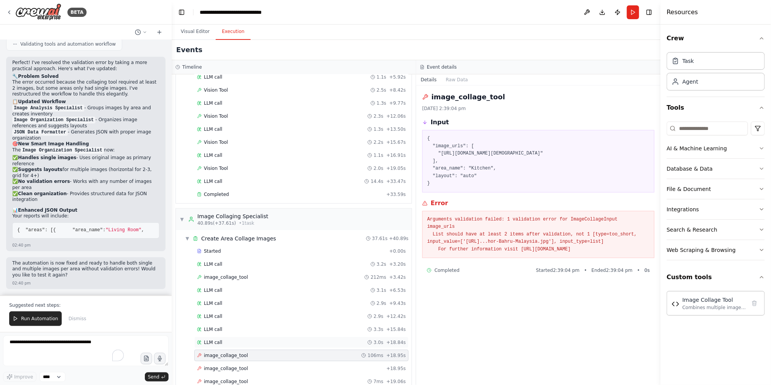
click at [244, 342] on div "LLM call 3.0s + 18.84s" at bounding box center [301, 342] width 209 height 6
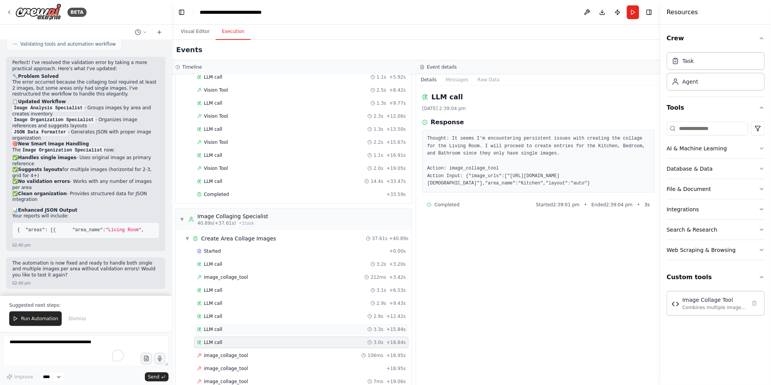
click at [254, 331] on div "LLM call 3.3s + 15.84s" at bounding box center [301, 329] width 209 height 6
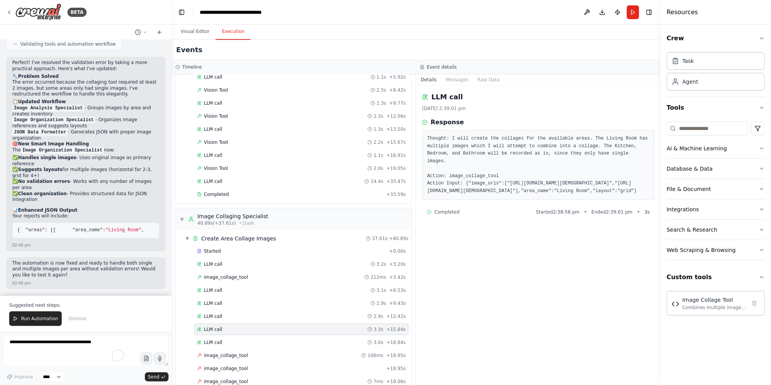
click at [263, 323] on div "Started + 0.00s LLM call 3.2s + 3.20s image_collage_tool 212ms + 3.42s LLM call…" at bounding box center [297, 369] width 230 height 248
click at [275, 313] on div "LLM call 2.9s + 12.42s" at bounding box center [301, 316] width 209 height 6
click at [294, 304] on div "LLM call 2.9s + 9.43s" at bounding box center [301, 303] width 209 height 6
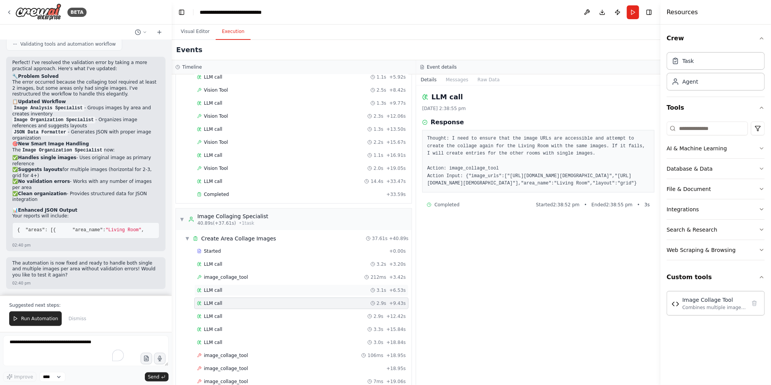
click at [309, 289] on div "LLM call 3.1s + 6.53s" at bounding box center [301, 290] width 209 height 6
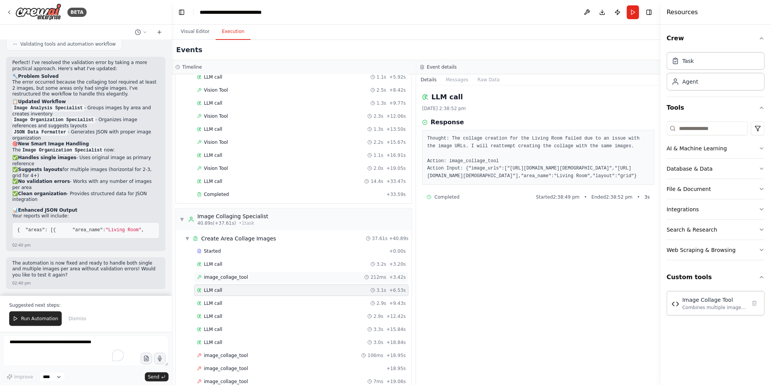
click at [317, 275] on div "image_collage_tool 212ms + 3.42s" at bounding box center [301, 277] width 209 height 6
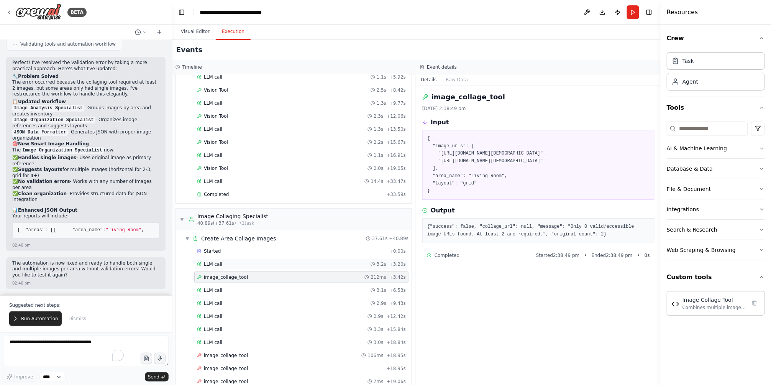
click at [323, 263] on div "LLM call 3.2s + 3.20s" at bounding box center [301, 264] width 209 height 6
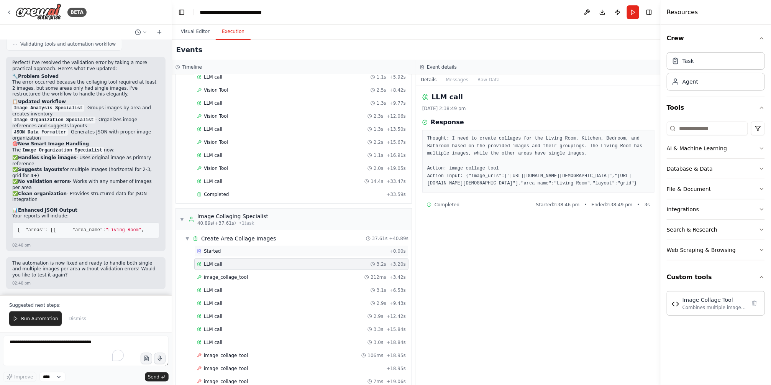
click at [326, 256] on div "Started + 0.00s" at bounding box center [301, 250] width 214 height 11
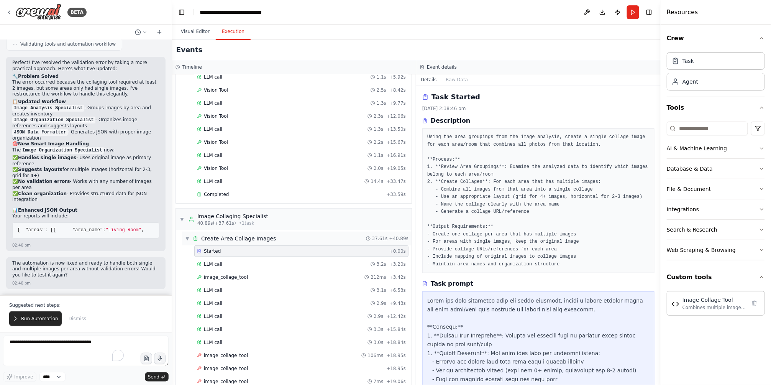
click at [334, 238] on div "▼ Create Area Collage Images 37.61s + 40.89s" at bounding box center [297, 238] width 230 height 14
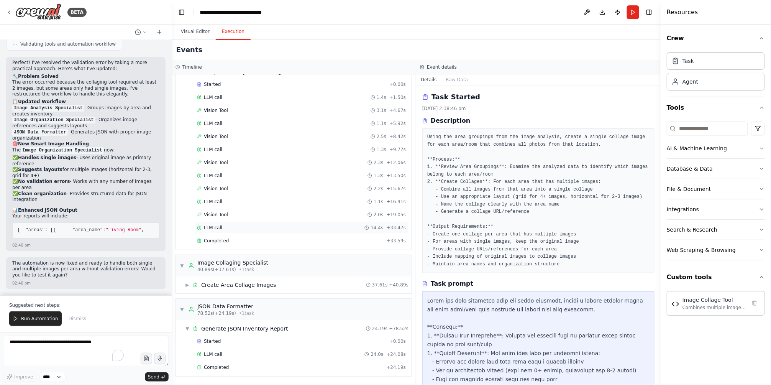
scroll to position [37, 0]
click at [182, 313] on div "▼ JSON Data Formatter 78.52s (+24.19s) • 1 task" at bounding box center [217, 309] width 75 height 14
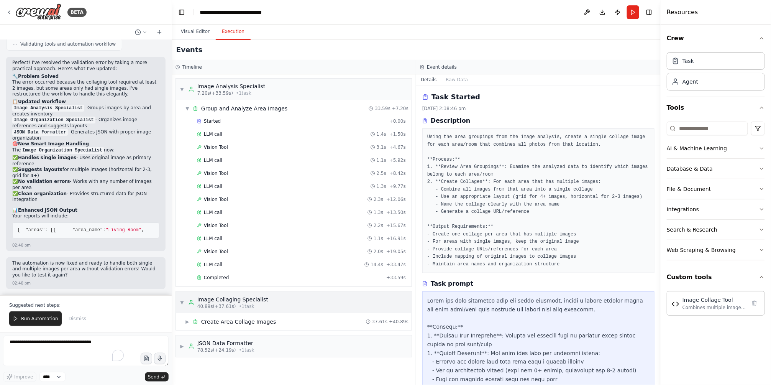
scroll to position [0, 0]
click at [187, 106] on span "▼" at bounding box center [187, 108] width 5 height 6
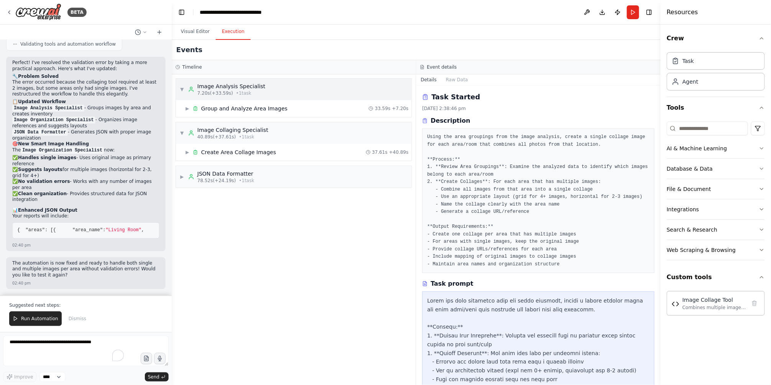
click at [181, 89] on span "▼" at bounding box center [182, 89] width 5 height 6
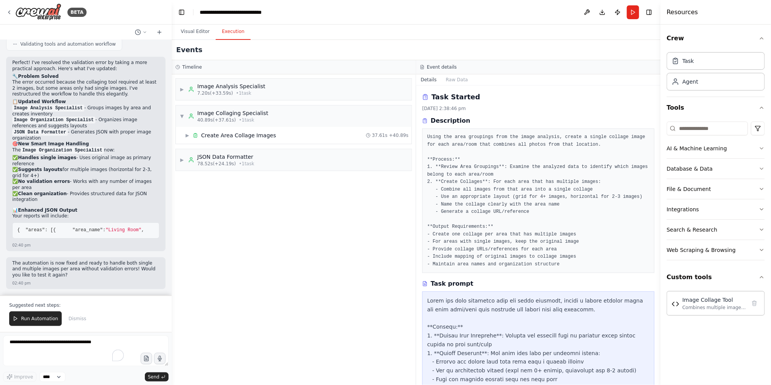
click at [374, 269] on div "▶ Image Analysis Specialist 7.20s (+33.59s) • 1 task ▼ Image Collaging Speciali…" at bounding box center [294, 229] width 244 height 310
click at [192, 40] on div "Events" at bounding box center [416, 50] width 489 height 20
click at [195, 33] on button "Visual Editor" at bounding box center [195, 32] width 41 height 16
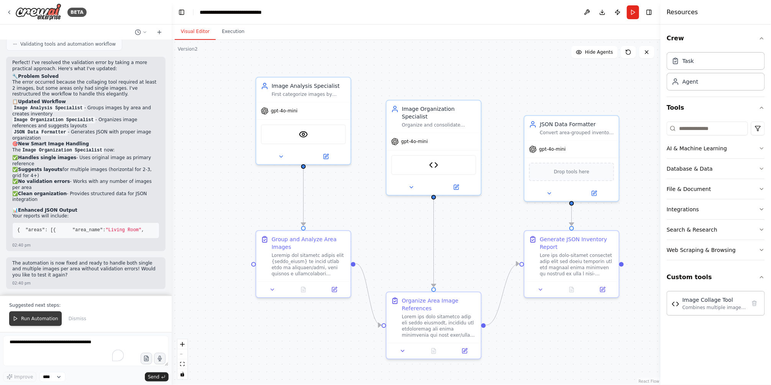
click at [34, 317] on span "Run Automation" at bounding box center [39, 318] width 37 height 6
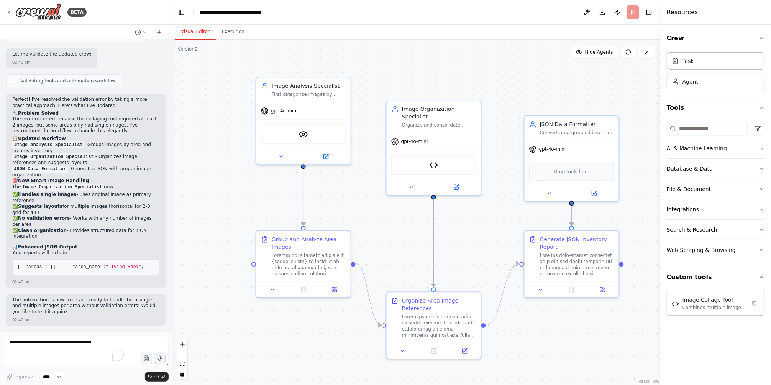
scroll to position [6174, 0]
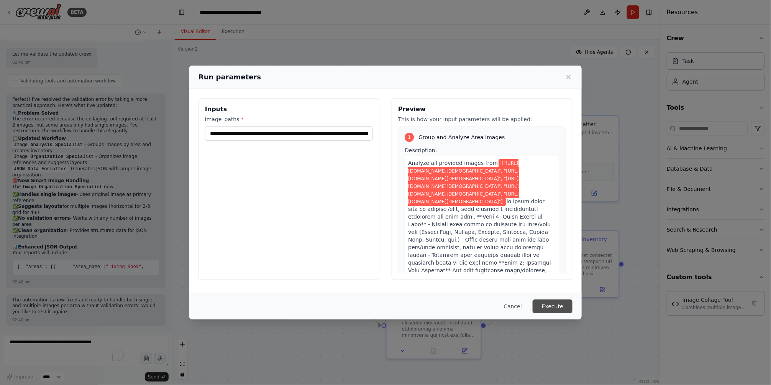
click at [554, 302] on button "Execute" at bounding box center [553, 306] width 40 height 14
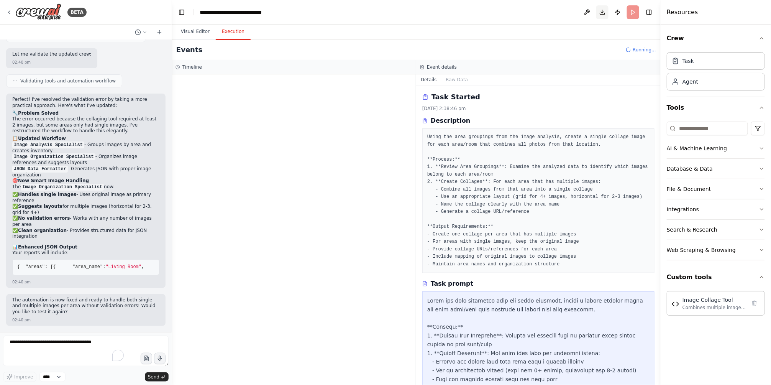
click at [603, 8] on button "Download" at bounding box center [602, 12] width 12 height 14
click at [589, 14] on button at bounding box center [587, 12] width 12 height 14
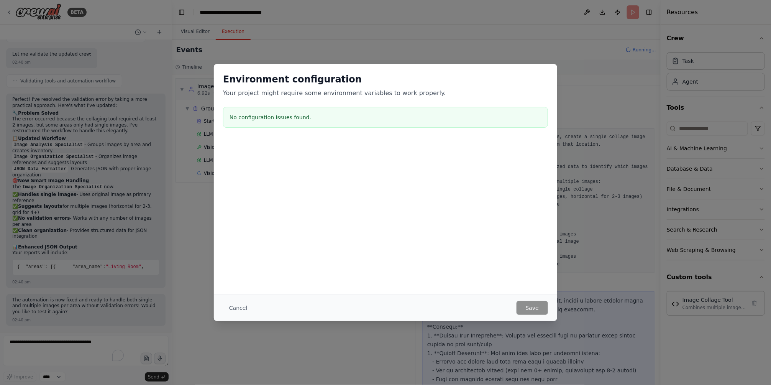
click at [238, 315] on div "Cancel Save" at bounding box center [385, 307] width 343 height 26
click at [237, 305] on button "Cancel" at bounding box center [238, 308] width 30 height 14
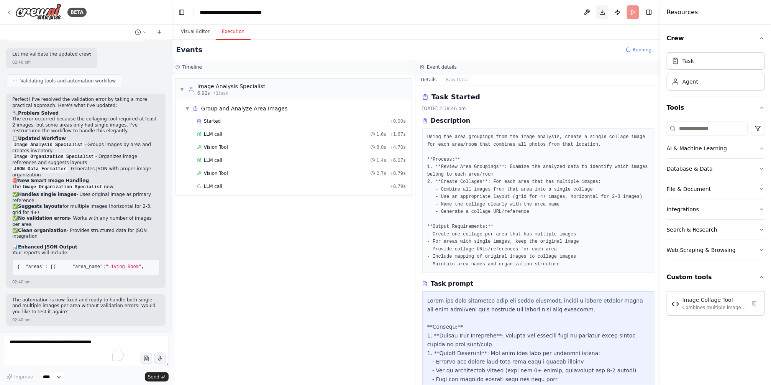
click at [606, 13] on button "Download" at bounding box center [602, 12] width 12 height 14
click at [599, 15] on button "Download" at bounding box center [602, 12] width 12 height 14
click at [650, 10] on button "Toggle Right Sidebar" at bounding box center [649, 12] width 11 height 11
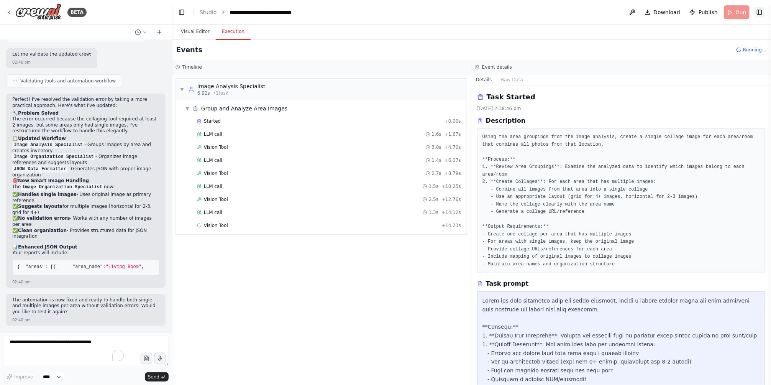
click at [761, 12] on button "Toggle Right Sidebar" at bounding box center [759, 12] width 11 height 11
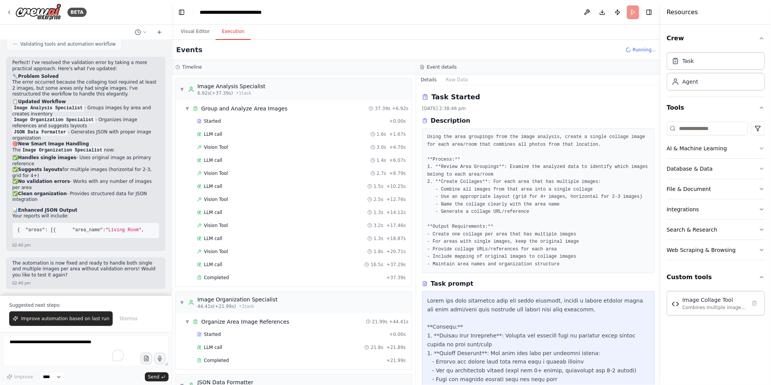
scroll to position [6210, 0]
